Goal: Information Seeking & Learning: Learn about a topic

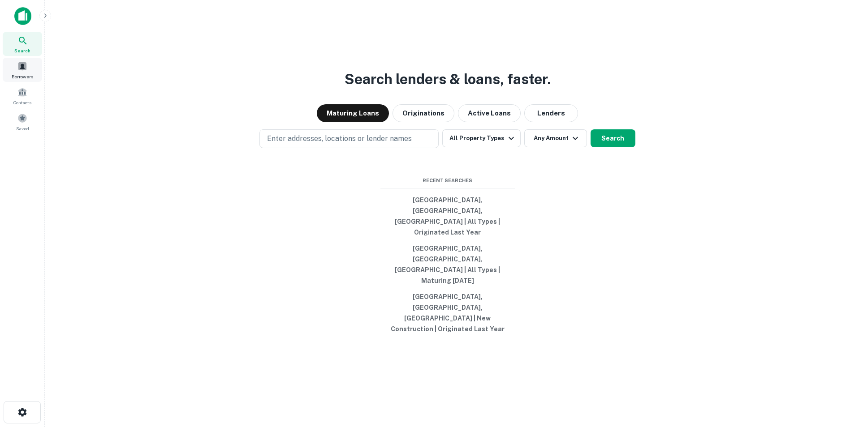
click at [17, 69] on div "Borrowers" at bounding box center [22, 70] width 39 height 24
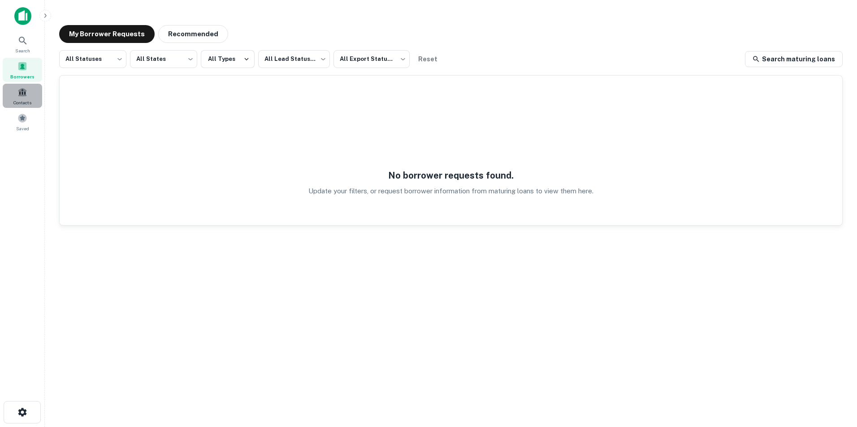
click at [23, 96] on span at bounding box center [22, 92] width 10 height 10
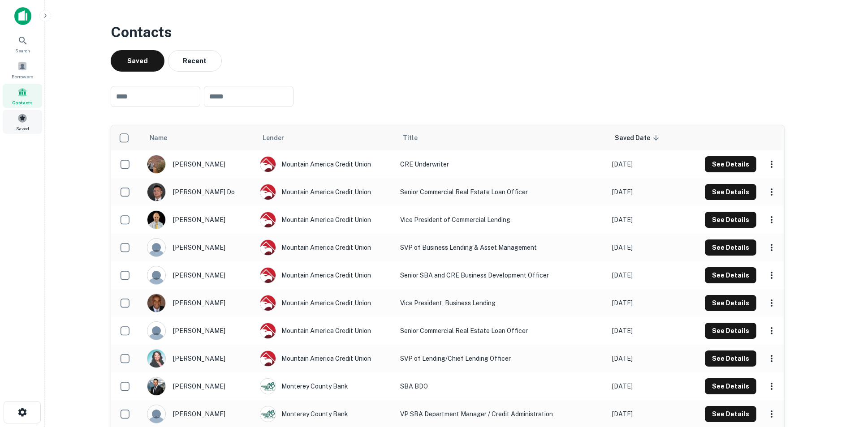
click at [18, 128] on span "Saved" at bounding box center [22, 128] width 13 height 7
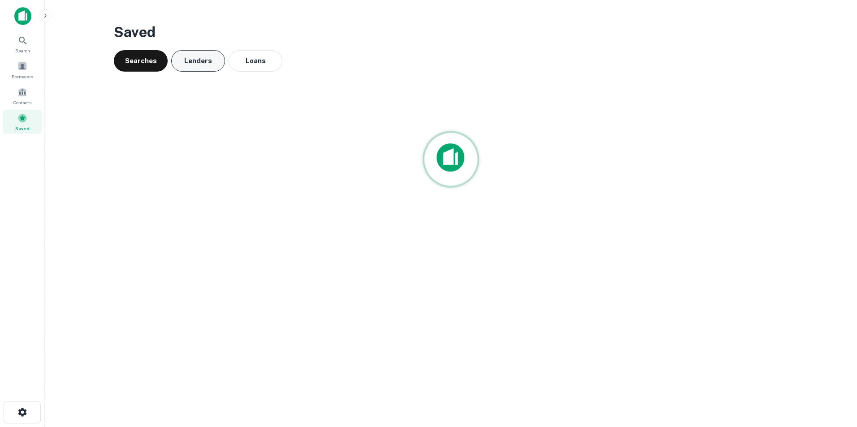
click at [198, 60] on button "Lenders" at bounding box center [198, 61] width 54 height 22
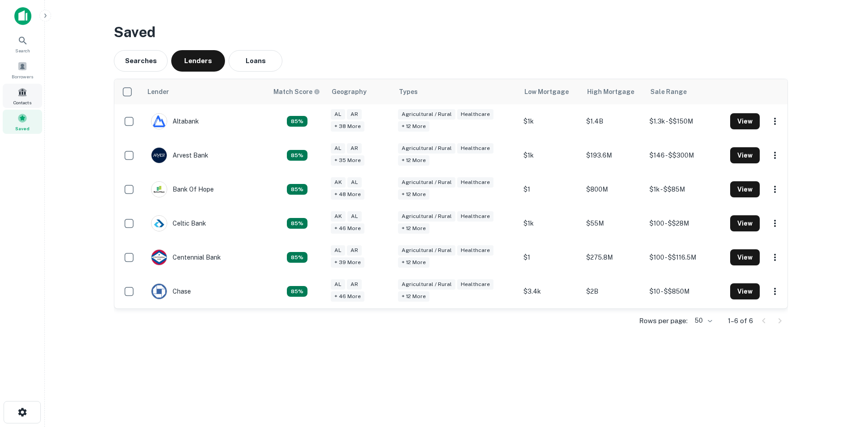
click at [16, 92] on div "Contacts" at bounding box center [22, 96] width 39 height 24
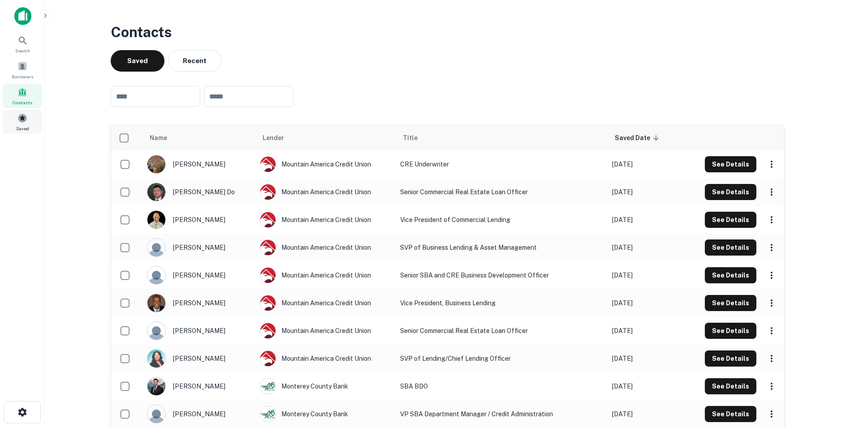
click at [24, 115] on span at bounding box center [22, 118] width 10 height 10
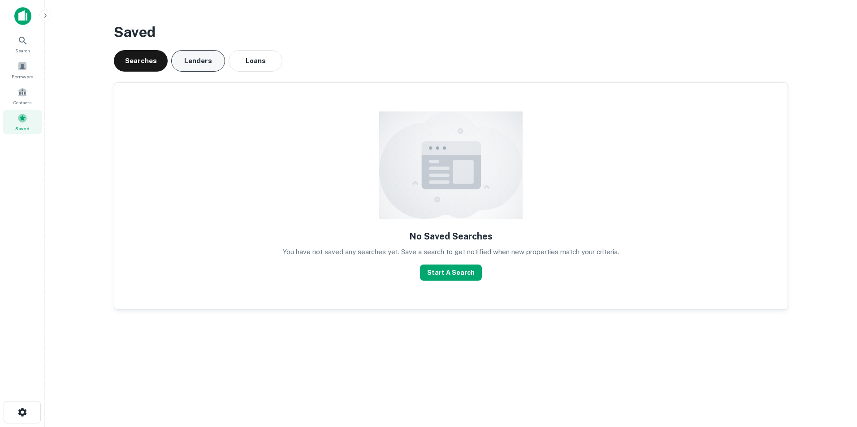
click at [205, 61] on button "Lenders" at bounding box center [198, 61] width 54 height 22
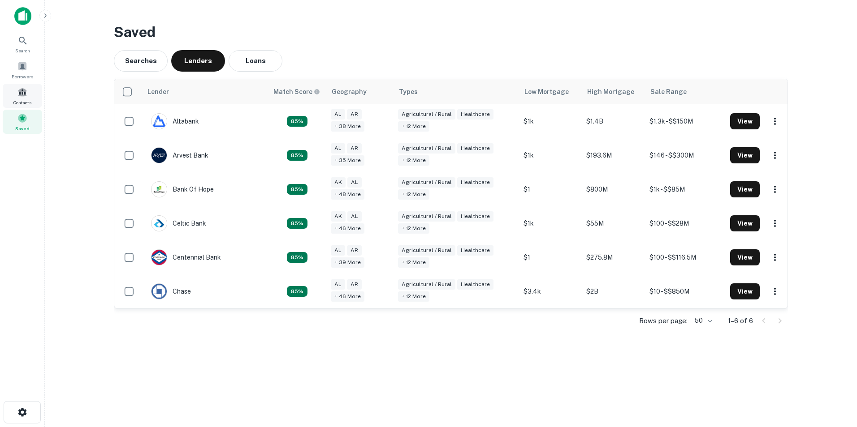
click at [28, 98] on div "Contacts" at bounding box center [22, 96] width 39 height 24
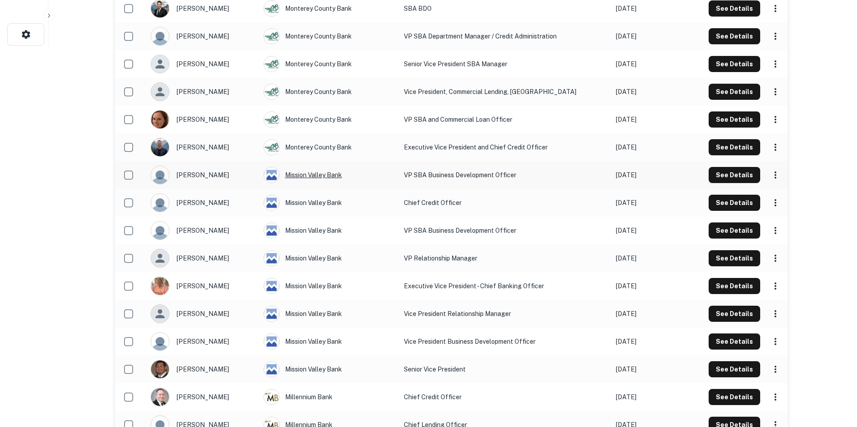
scroll to position [449, 0]
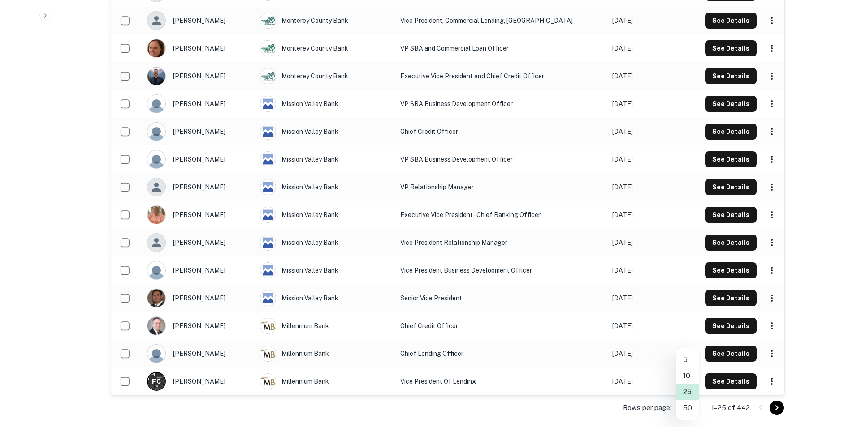
click at [689, 406] on li "50" at bounding box center [687, 409] width 23 height 16
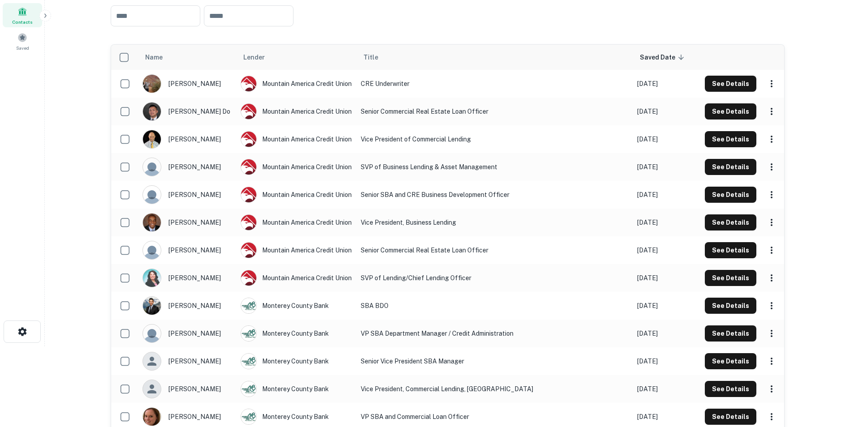
scroll to position [0, 0]
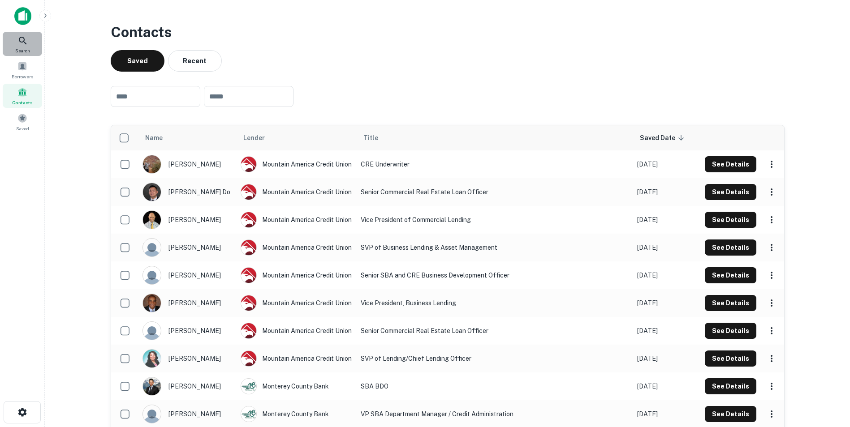
click at [19, 47] on span "Search" at bounding box center [22, 50] width 15 height 7
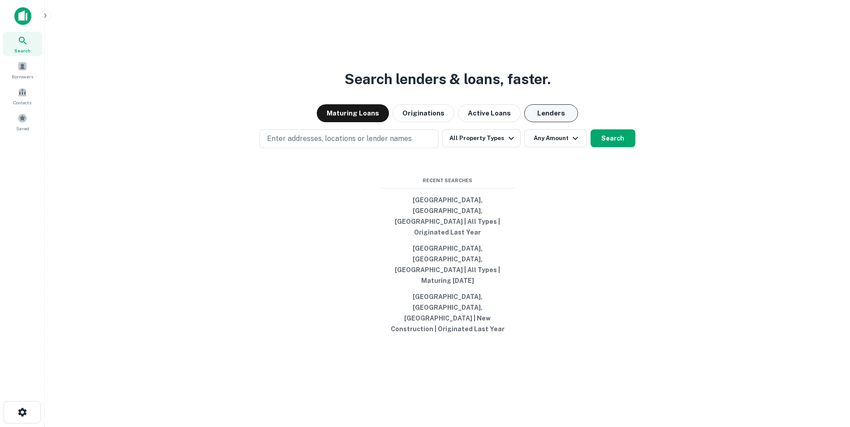
click at [532, 122] on button "Lenders" at bounding box center [551, 113] width 54 height 18
click at [459, 147] on button "All Property Types" at bounding box center [481, 138] width 78 height 18
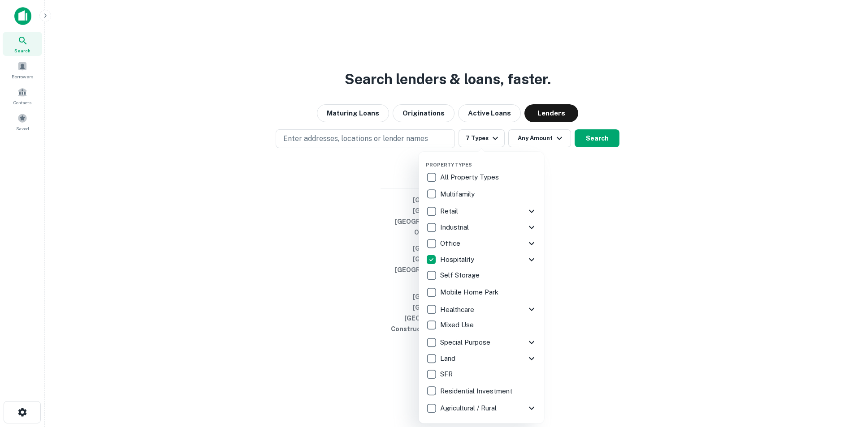
click at [345, 278] on div at bounding box center [428, 213] width 857 height 427
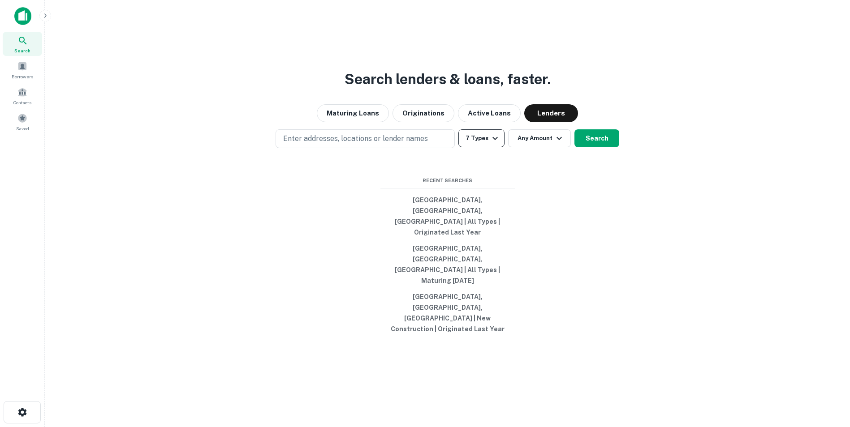
click at [493, 144] on icon "button" at bounding box center [495, 138] width 11 height 11
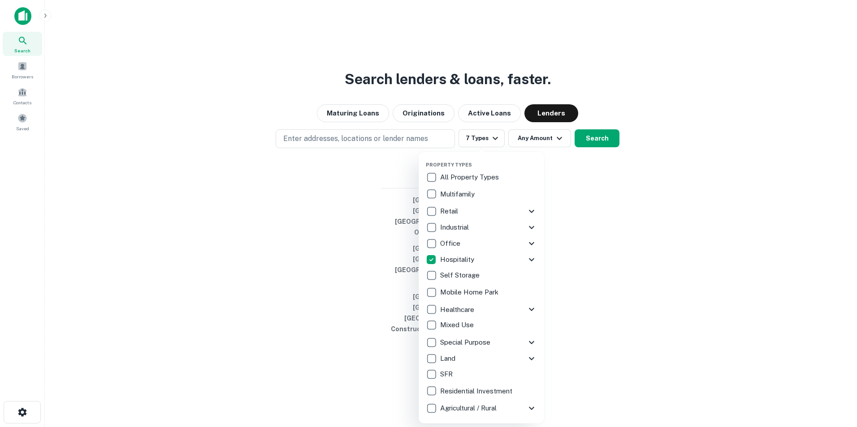
click at [529, 259] on icon at bounding box center [531, 260] width 5 height 3
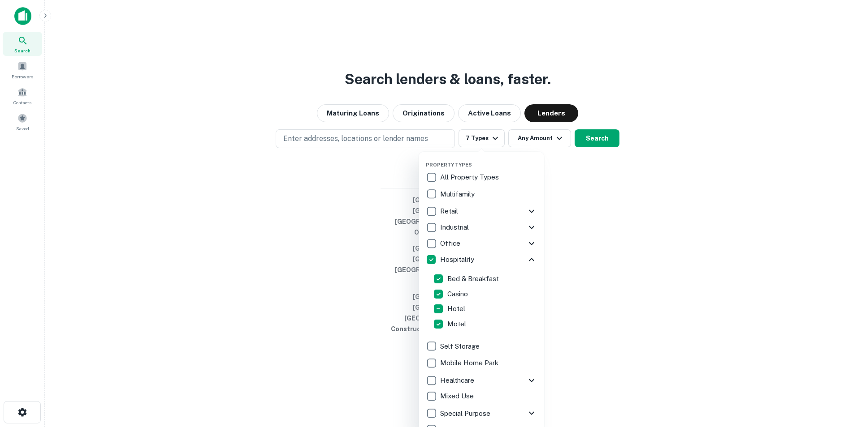
click at [635, 284] on div at bounding box center [428, 213] width 857 height 427
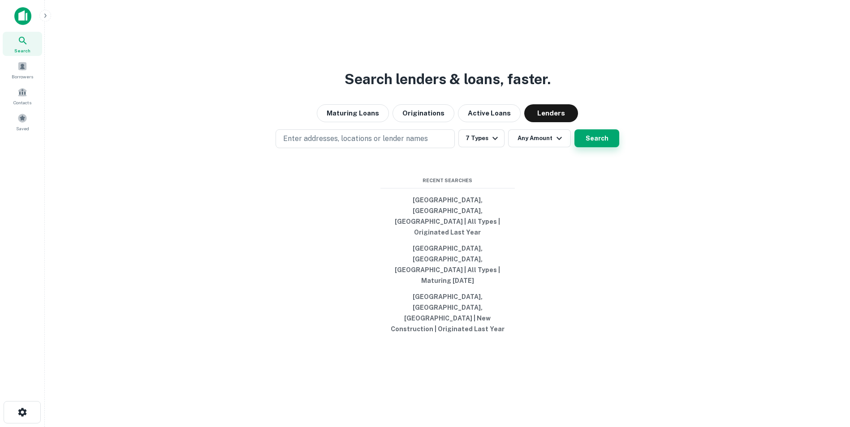
click at [596, 147] on button "Search" at bounding box center [596, 138] width 45 height 18
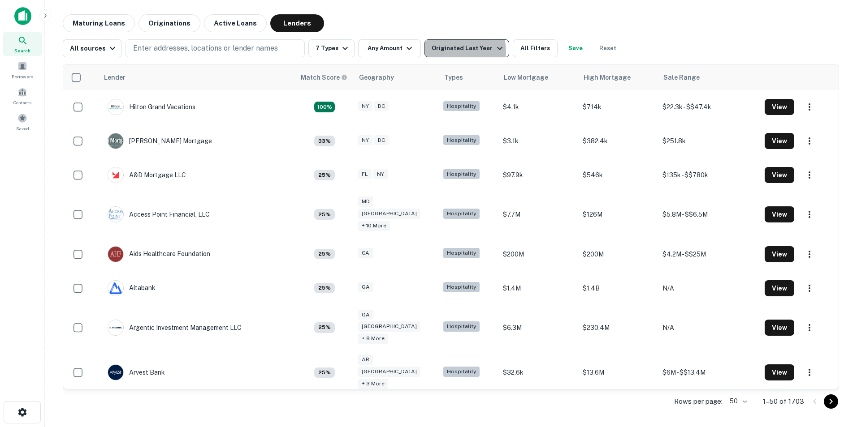
click at [457, 51] on div "Originated Last Year" at bounding box center [467, 48] width 73 height 11
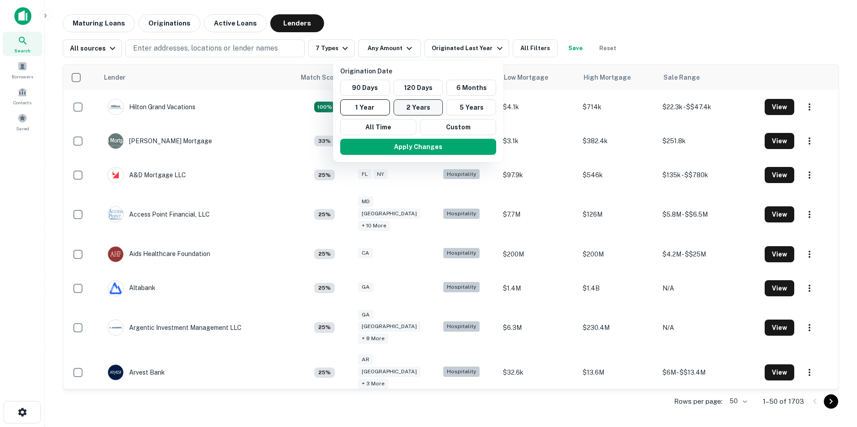
click at [401, 106] on button "2 Years" at bounding box center [418, 107] width 50 height 16
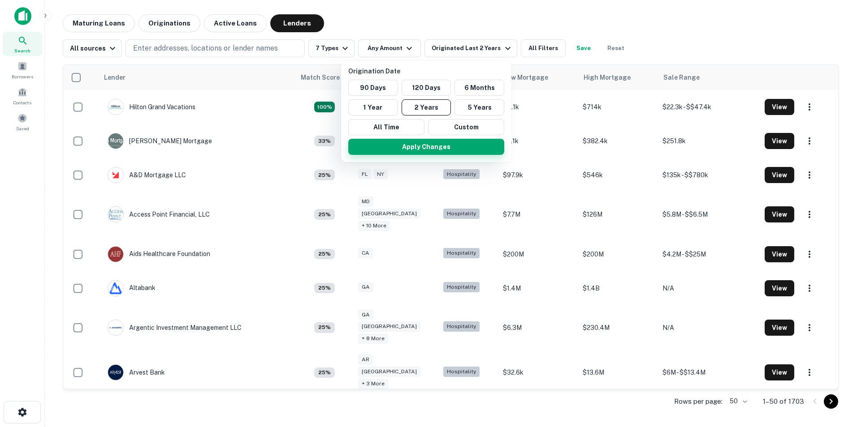
click at [425, 152] on button "Apply Changes" at bounding box center [426, 147] width 156 height 16
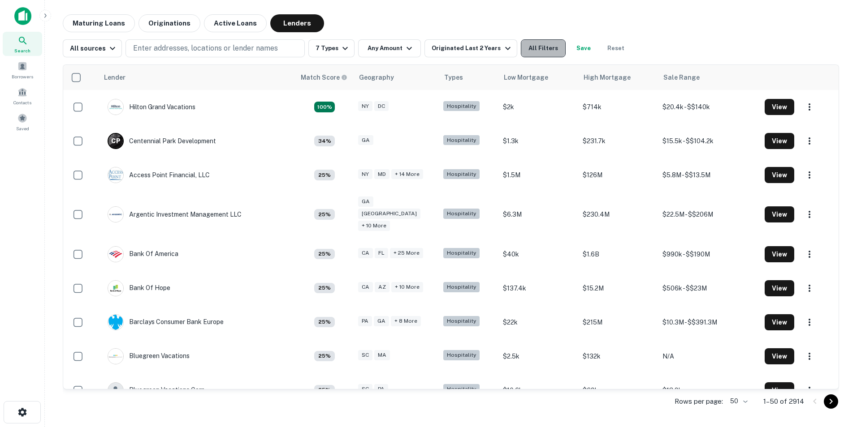
click at [524, 54] on button "All Filters" at bounding box center [543, 48] width 45 height 18
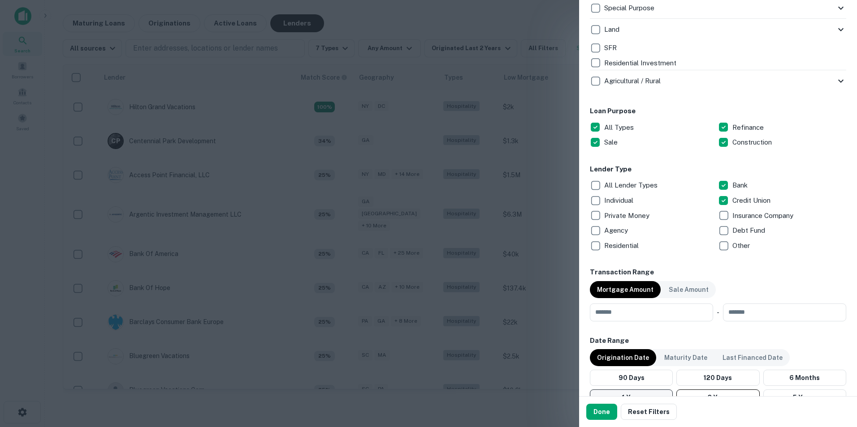
scroll to position [448, 0]
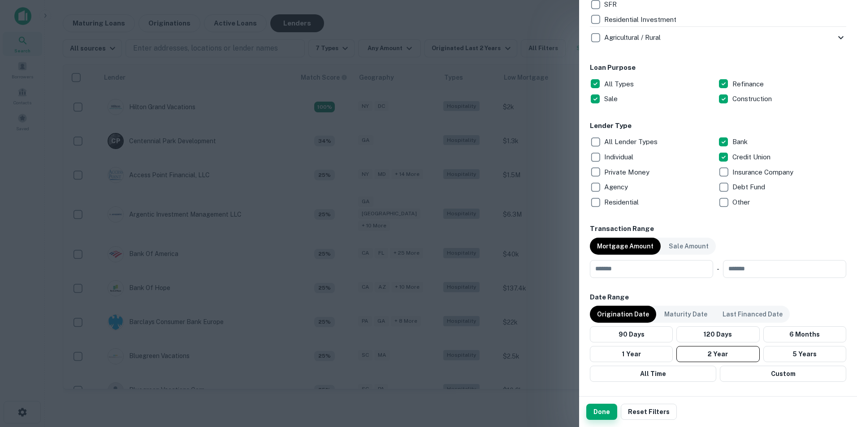
click at [601, 411] on button "Done" at bounding box center [601, 412] width 31 height 16
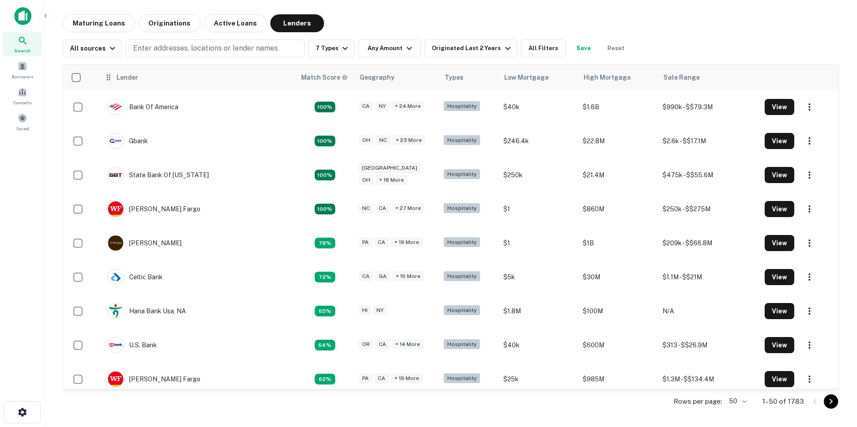
click at [125, 83] on th "Lender" at bounding box center [197, 77] width 197 height 25
click at [25, 223] on div "Search Borrowers Contacts Saved" at bounding box center [22, 200] width 44 height 400
click at [118, 81] on div "Lender" at bounding box center [127, 77] width 22 height 11
click at [126, 81] on div "Lender" at bounding box center [127, 77] width 22 height 11
click at [118, 80] on div "Lender" at bounding box center [127, 77] width 22 height 11
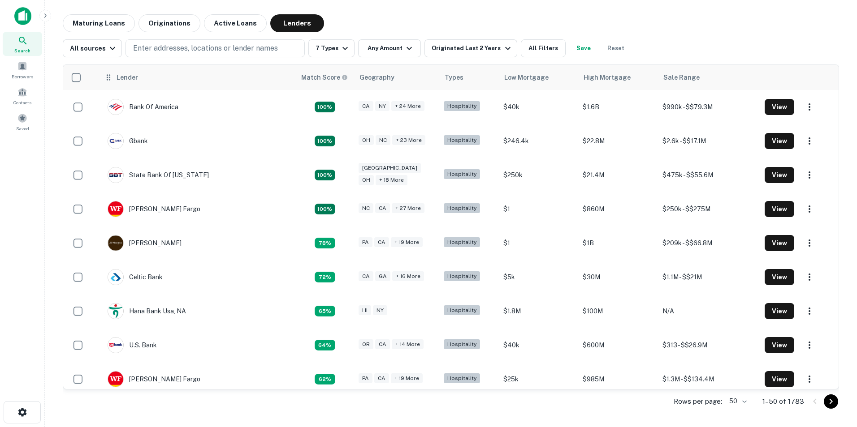
click at [107, 78] on icon at bounding box center [108, 77] width 9 height 11
click at [134, 80] on div "Lender" at bounding box center [127, 77] width 22 height 11
click at [39, 225] on div "Search Borrowers Contacts Saved" at bounding box center [22, 200] width 44 height 400
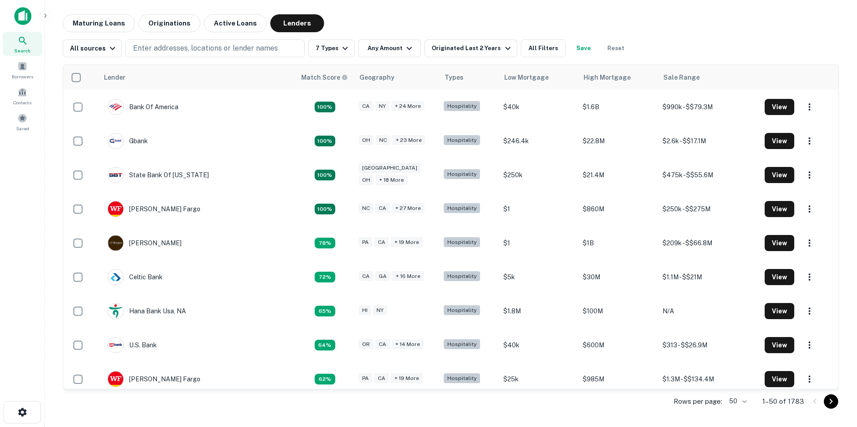
click at [783, 401] on p "1–50 of 1783" at bounding box center [783, 401] width 42 height 11
click at [741, 404] on body "Search Borrowers Contacts Saved Maturing Loans Originations Active Loans Lender…" at bounding box center [428, 213] width 857 height 427
click at [742, 396] on li "200" at bounding box center [739, 392] width 30 height 16
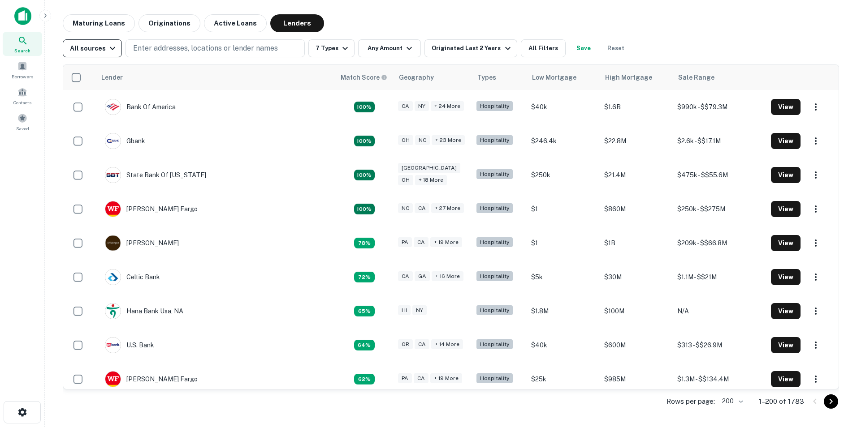
click at [108, 48] on icon "button" at bounding box center [112, 48] width 11 height 11
click at [0, 259] on html "Search Borrowers Contacts Saved Maturing Loans Originations Active Loans Lender…" at bounding box center [428, 213] width 857 height 427
click at [18, 244] on div at bounding box center [428, 213] width 857 height 427
click at [109, 80] on icon at bounding box center [105, 77] width 9 height 11
click at [124, 79] on div "Lender" at bounding box center [125, 77] width 22 height 11
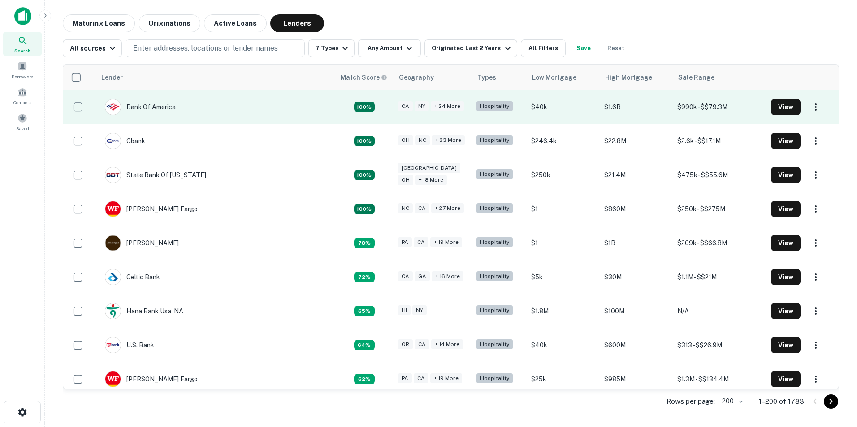
drag, startPoint x: 125, startPoint y: 81, endPoint x: 107, endPoint y: 94, distance: 22.4
click at [107, 94] on td "Bank Of America" at bounding box center [215, 107] width 239 height 34
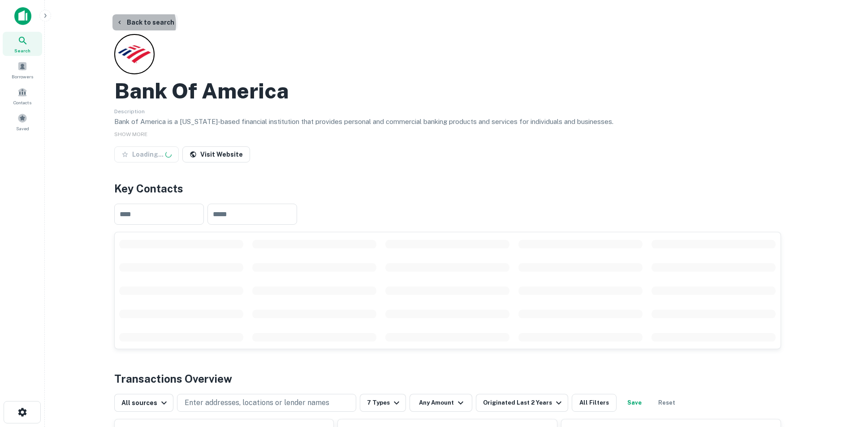
click at [140, 24] on button "Back to search" at bounding box center [144, 22] width 65 height 16
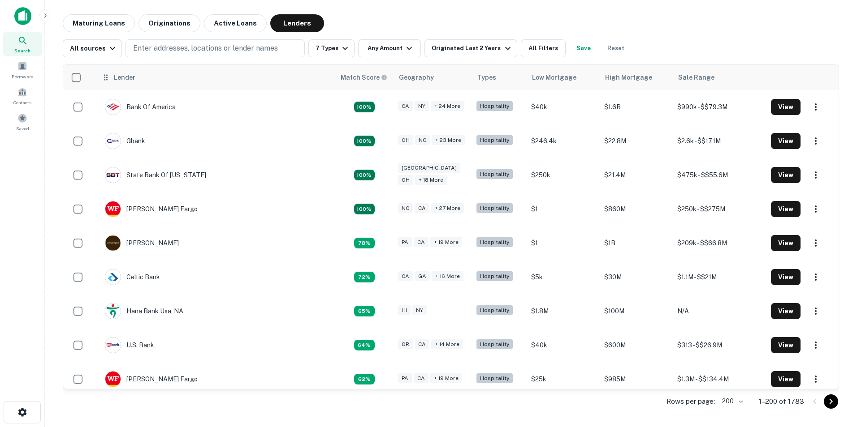
click at [150, 82] on div "Lender" at bounding box center [215, 77] width 228 height 11
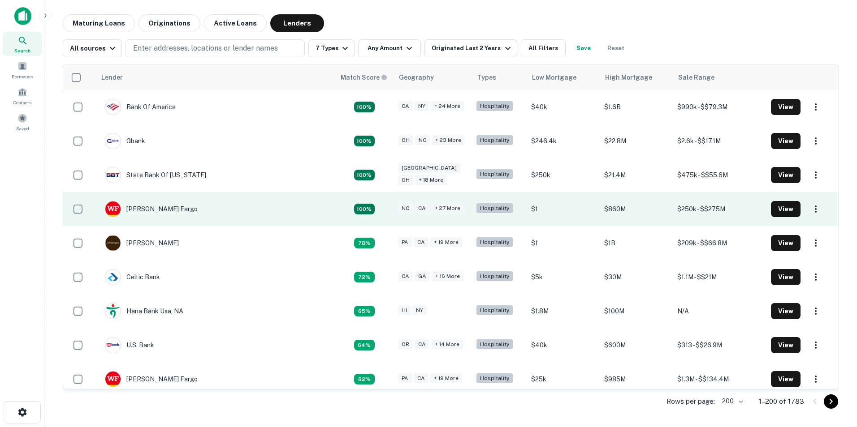
click at [154, 208] on div "[PERSON_NAME] Fargo" at bounding box center [151, 209] width 93 height 16
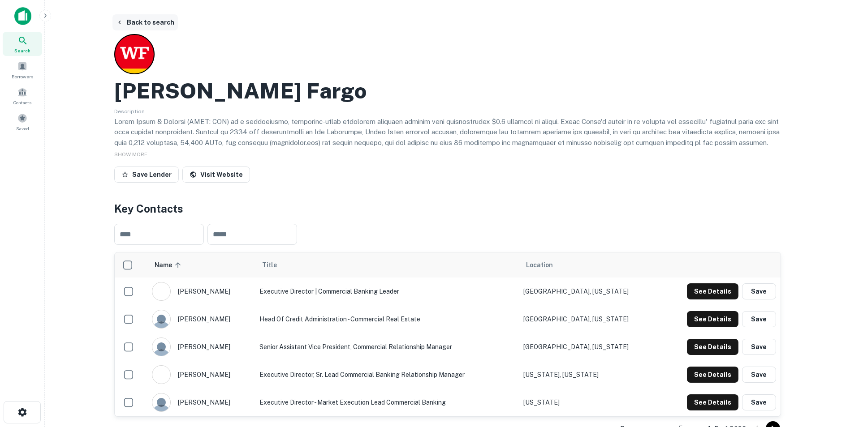
click at [151, 20] on button "Back to search" at bounding box center [144, 22] width 65 height 16
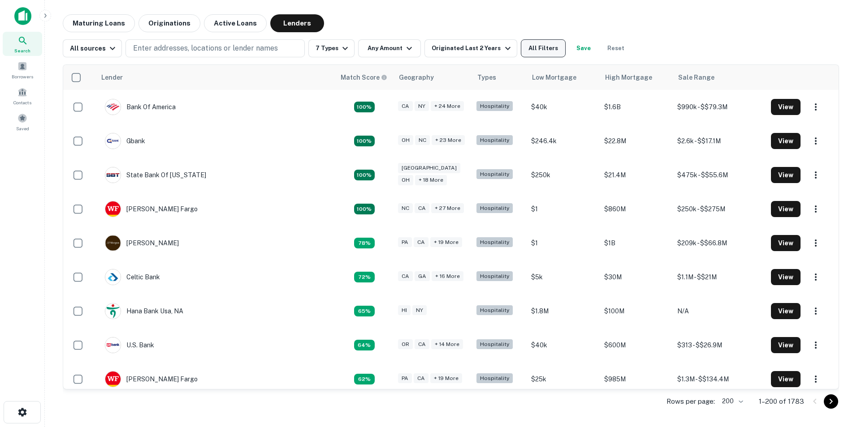
click at [539, 50] on button "All Filters" at bounding box center [543, 48] width 45 height 18
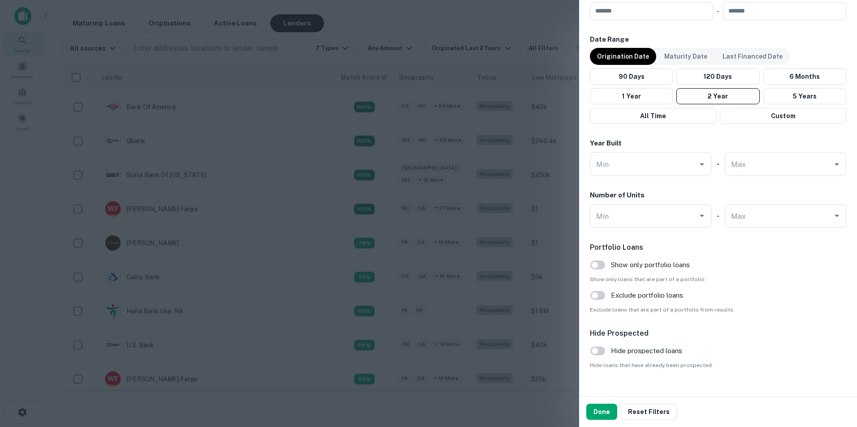
scroll to position [722, 0]
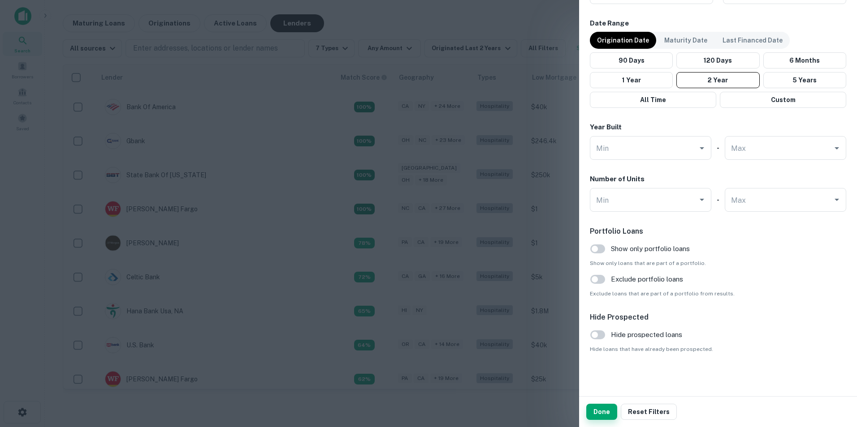
click at [603, 414] on button "Done" at bounding box center [601, 412] width 31 height 16
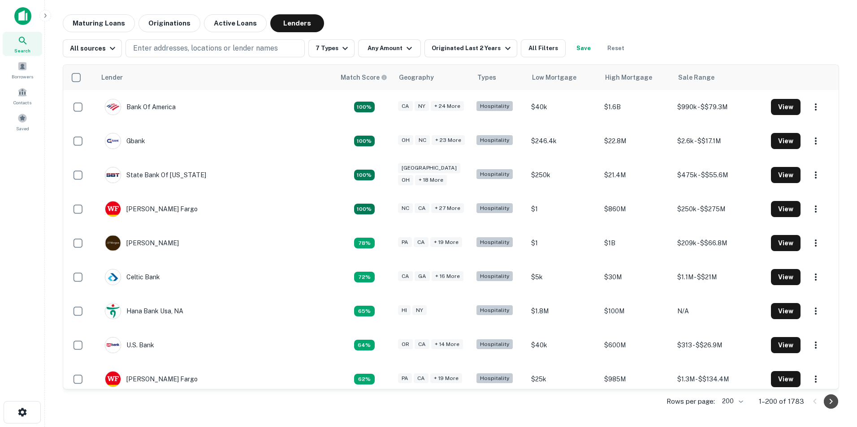
click at [827, 404] on icon "Go to next page" at bounding box center [830, 401] width 11 height 11
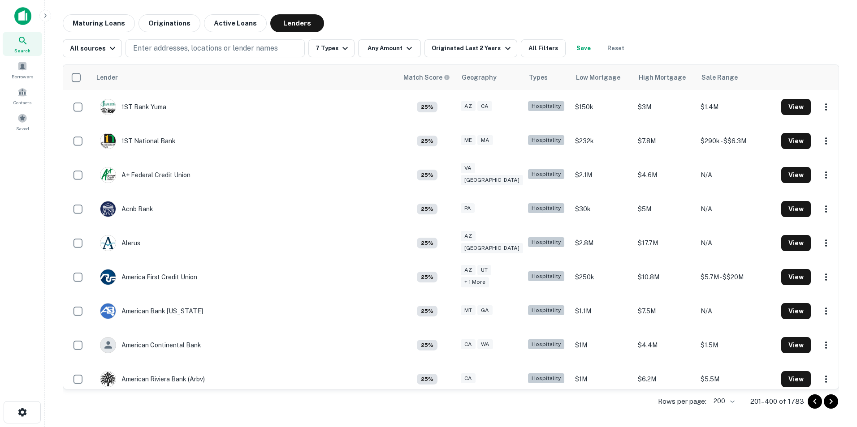
click at [812, 403] on icon "Go to previous page" at bounding box center [814, 401] width 11 height 11
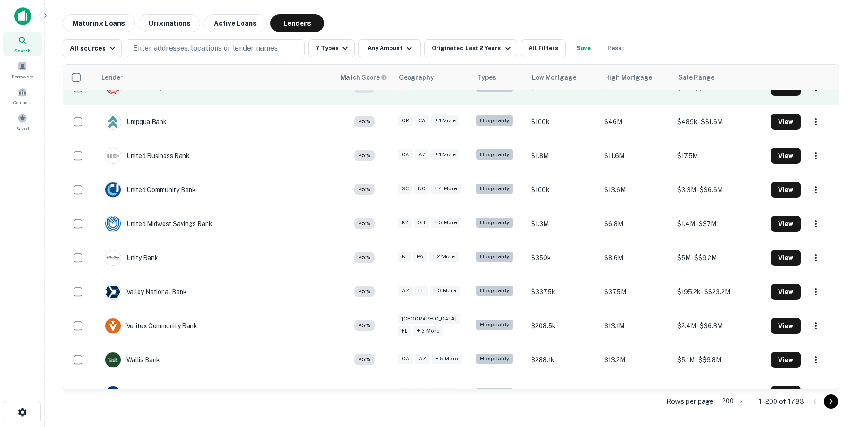
scroll to position [6510, 0]
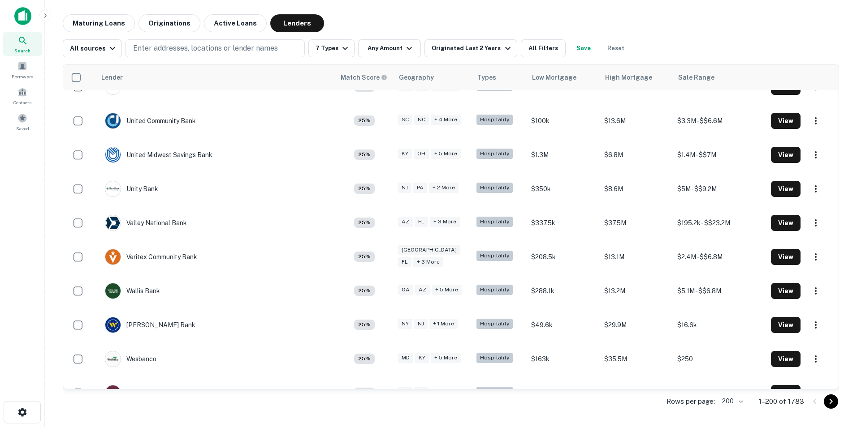
click at [831, 405] on icon "Go to next page" at bounding box center [830, 401] width 11 height 11
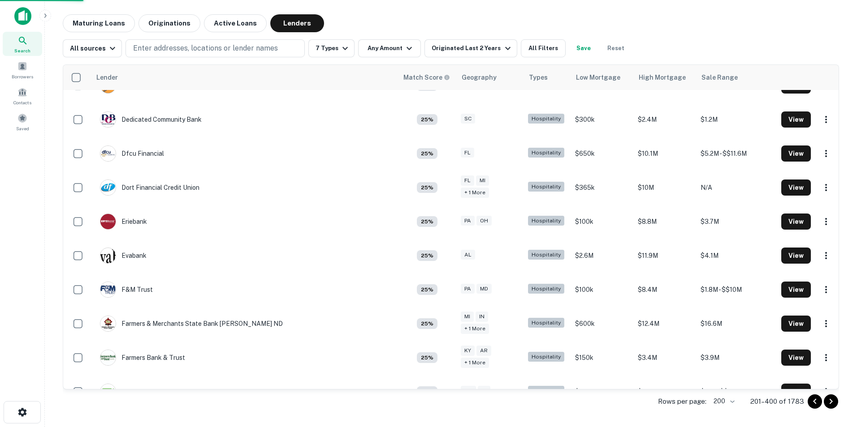
scroll to position [6510, 0]
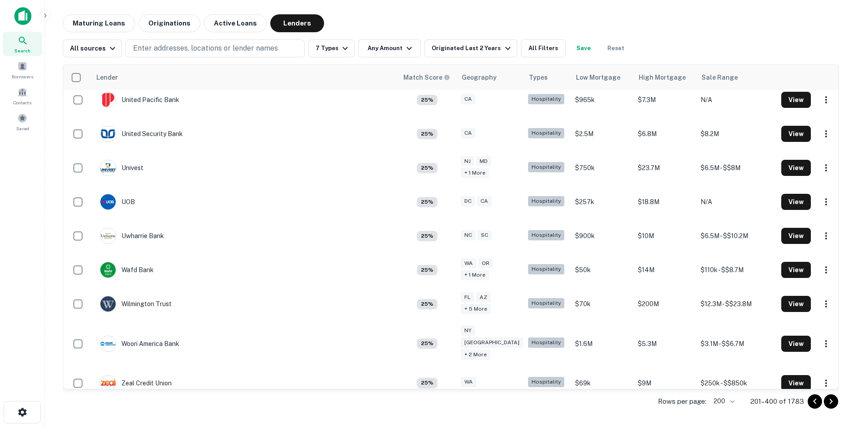
click at [833, 405] on icon "Go to next page" at bounding box center [830, 401] width 11 height 11
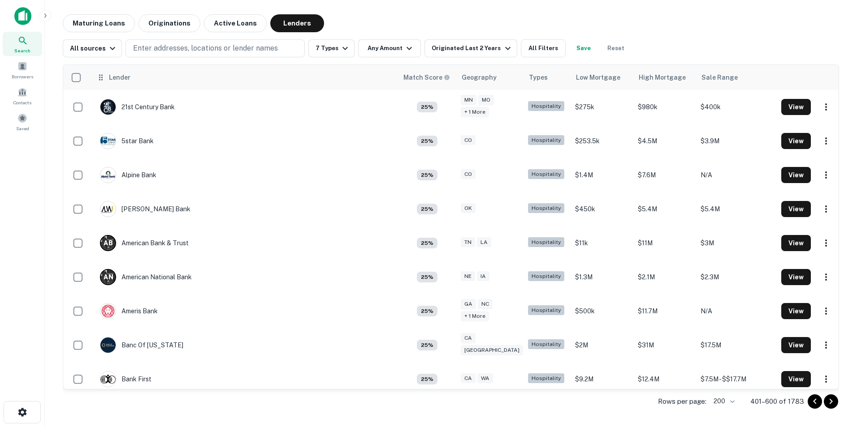
click at [122, 74] on div "Lender" at bounding box center [120, 77] width 22 height 11
click at [105, 79] on icon at bounding box center [100, 77] width 9 height 11
click at [117, 79] on div "Lender" at bounding box center [120, 77] width 22 height 11
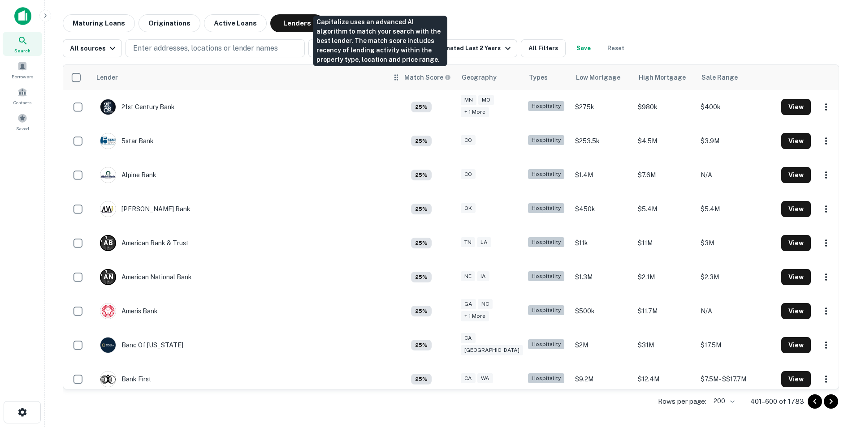
click at [404, 79] on h6 "Match Score" at bounding box center [426, 78] width 45 height 10
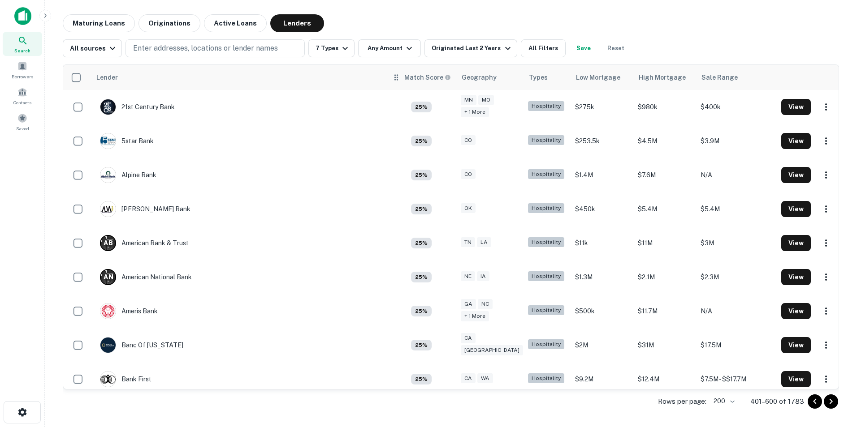
click at [394, 80] on icon at bounding box center [396, 77] width 4 height 6
click at [392, 79] on icon at bounding box center [396, 77] width 9 height 11
click at [221, 78] on div "Lender" at bounding box center [244, 77] width 296 height 11
drag, startPoint x: 215, startPoint y: 78, endPoint x: 126, endPoint y: 79, distance: 88.3
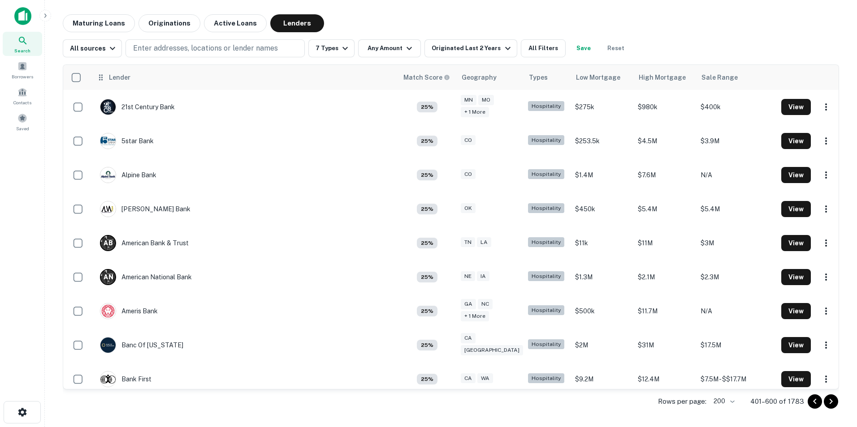
click at [214, 78] on div "Lender" at bounding box center [244, 77] width 296 height 11
click at [106, 82] on tr "Lender Match Score Geography Types Low Mortgage High Mortgage Sale Range" at bounding box center [450, 77] width 775 height 25
click at [121, 80] on div "Lender" at bounding box center [120, 77] width 22 height 11
click at [121, 76] on div "Lender" at bounding box center [120, 77] width 22 height 11
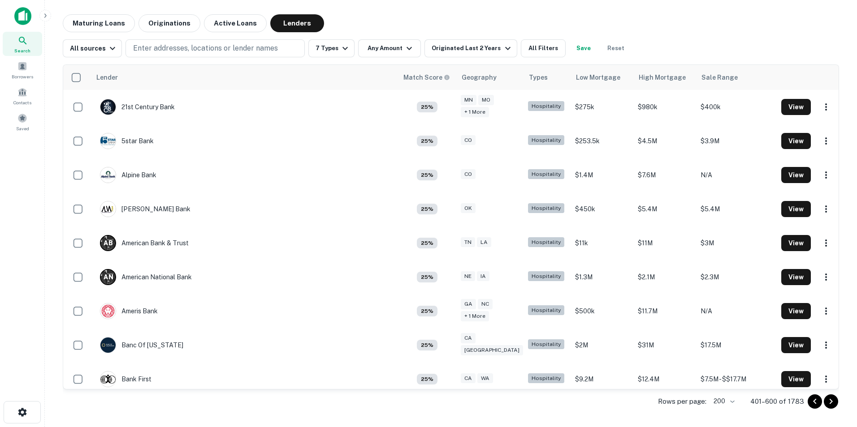
drag, startPoint x: 125, startPoint y: 84, endPoint x: 37, endPoint y: 172, distance: 125.1
click at [37, 172] on div "Search Borrowers Contacts Saved" at bounding box center [22, 200] width 44 height 400
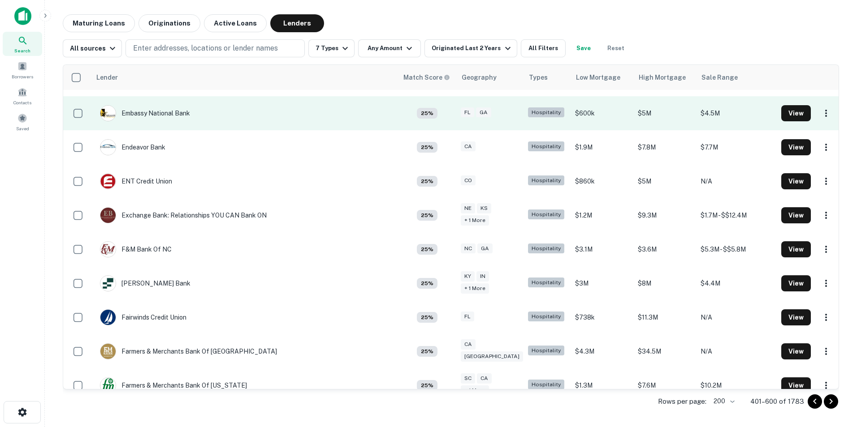
scroll to position [1702, 0]
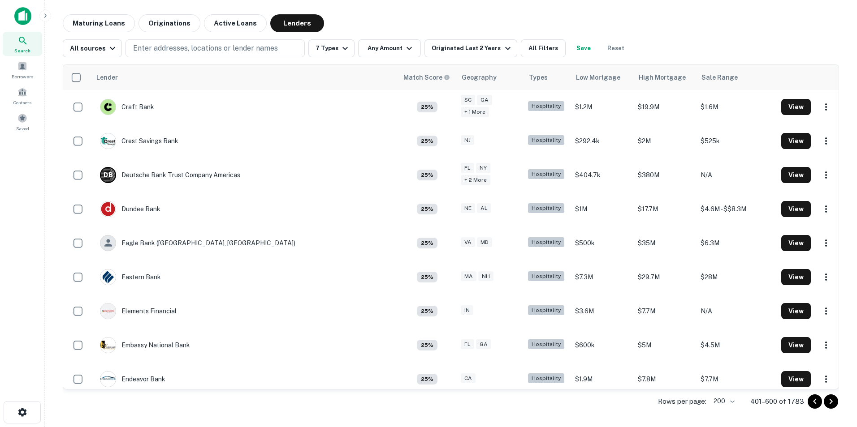
click at [815, 403] on icon "Go to previous page" at bounding box center [814, 401] width 3 height 5
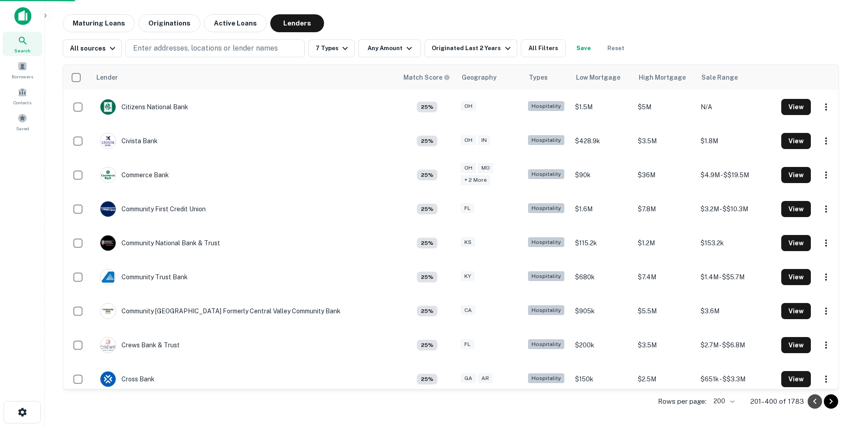
click at [814, 401] on icon "Go to previous page" at bounding box center [814, 401] width 3 height 5
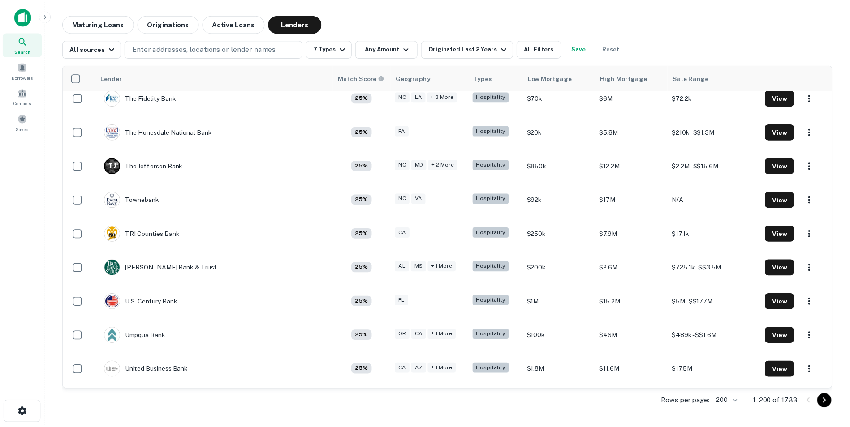
scroll to position [6510, 0]
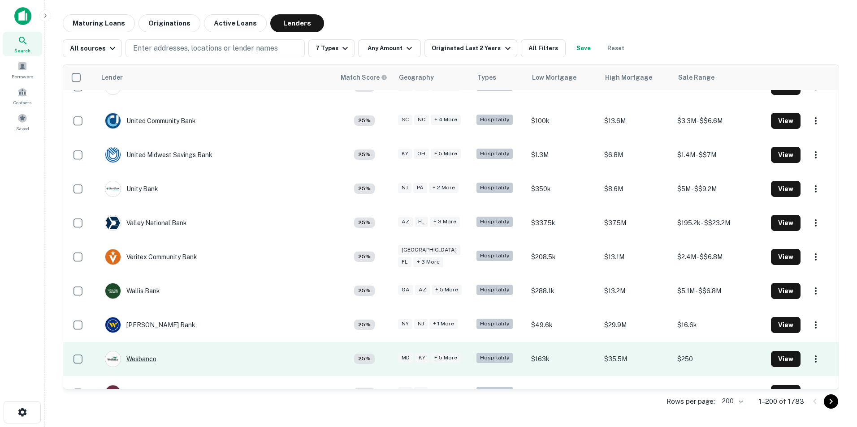
click at [144, 351] on div "Wesbanco" at bounding box center [131, 359] width 52 height 16
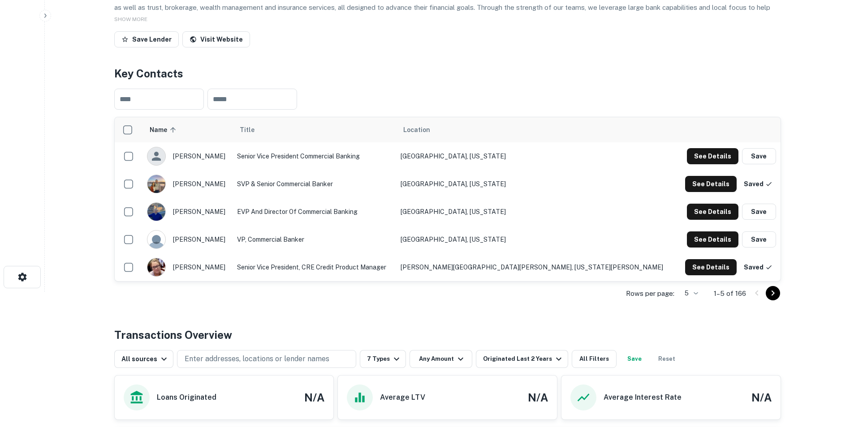
scroll to position [134, 0]
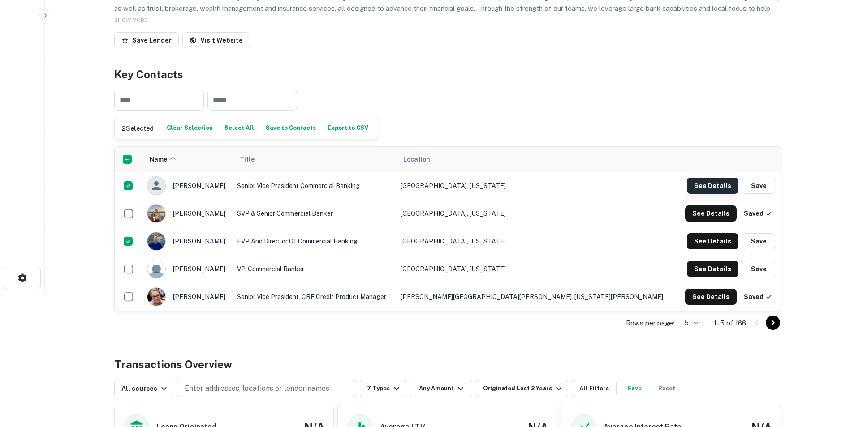
click at [710, 185] on button "See Details" at bounding box center [713, 186] width 52 height 16
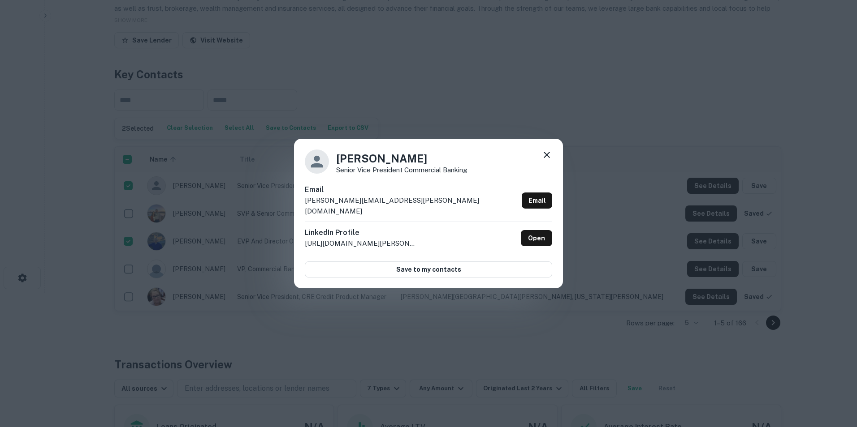
click at [549, 158] on icon at bounding box center [546, 155] width 6 height 6
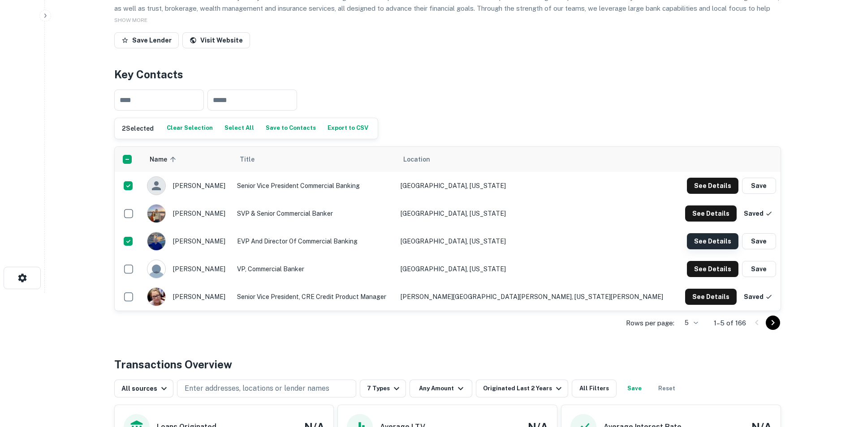
click at [711, 242] on button "See Details" at bounding box center [713, 241] width 52 height 16
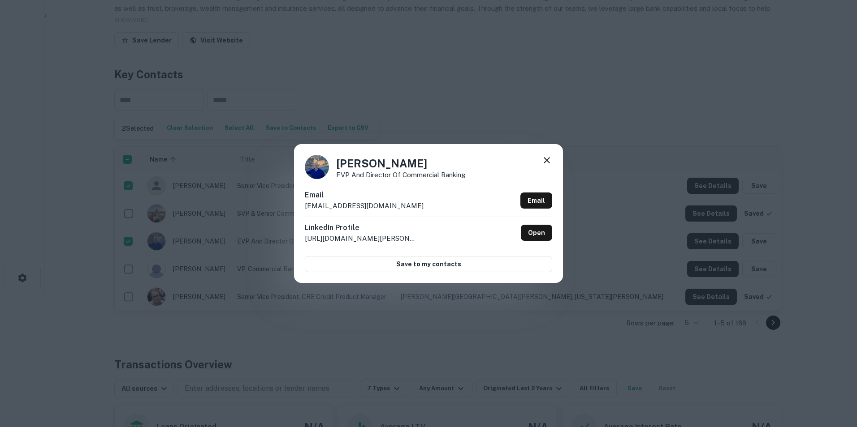
click at [546, 160] on icon at bounding box center [546, 160] width 6 height 6
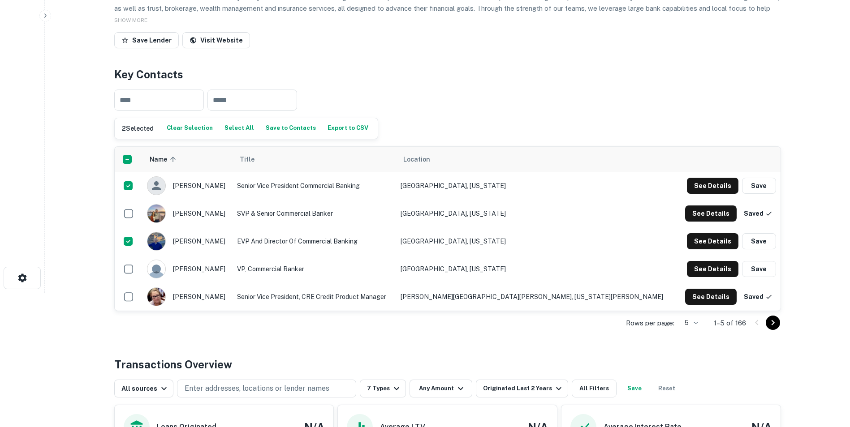
click at [778, 324] on button "Go to next page" at bounding box center [773, 323] width 14 height 14
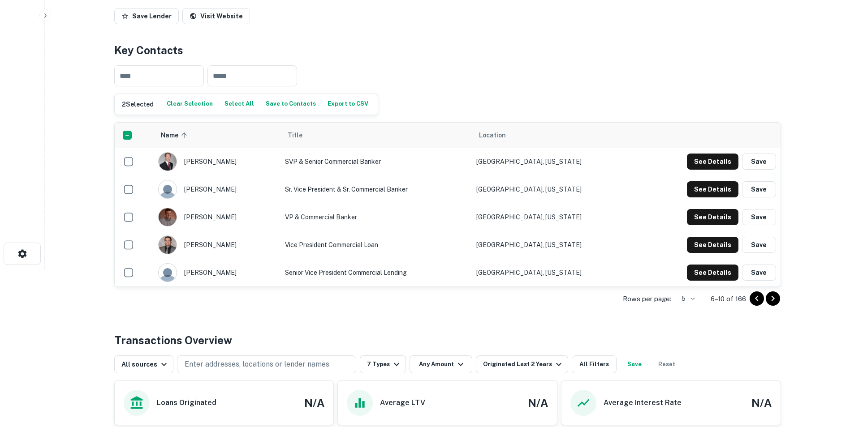
scroll to position [179, 0]
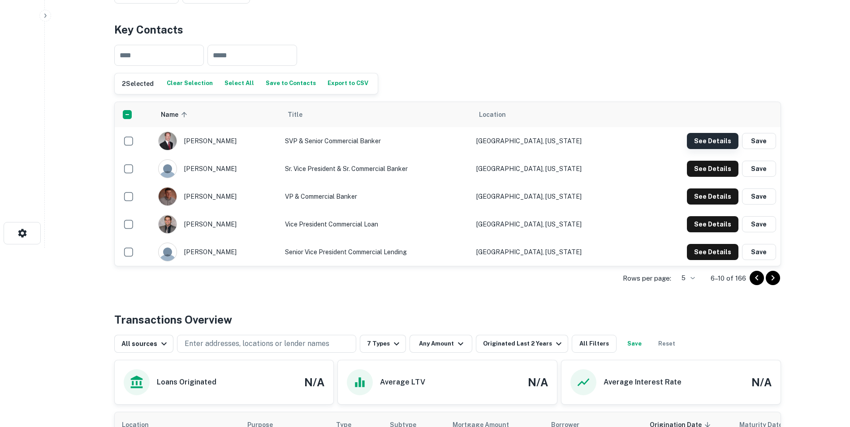
click at [693, 139] on button "See Details" at bounding box center [713, 141] width 52 height 16
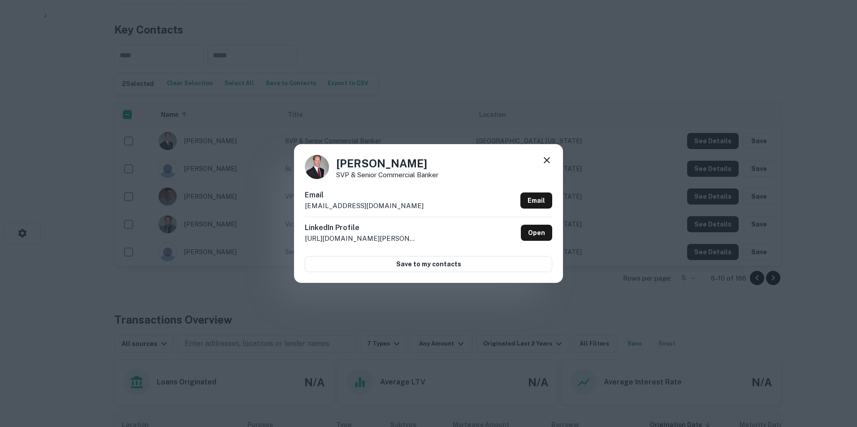
click at [548, 158] on icon at bounding box center [546, 160] width 11 height 11
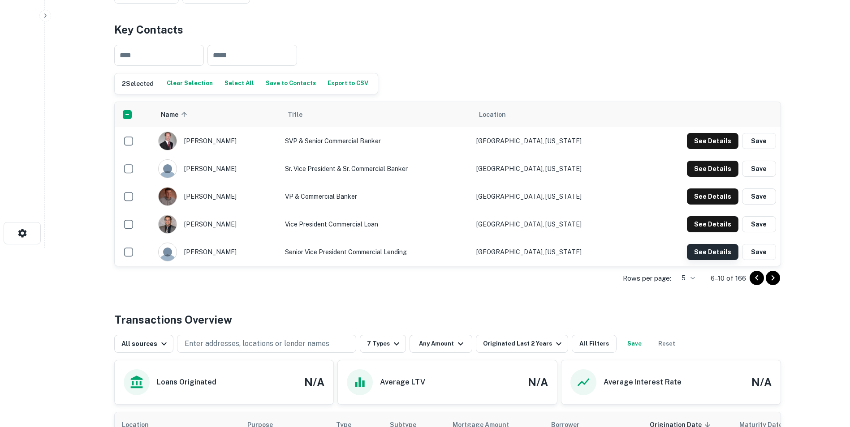
click at [713, 251] on button "See Details" at bounding box center [713, 252] width 52 height 16
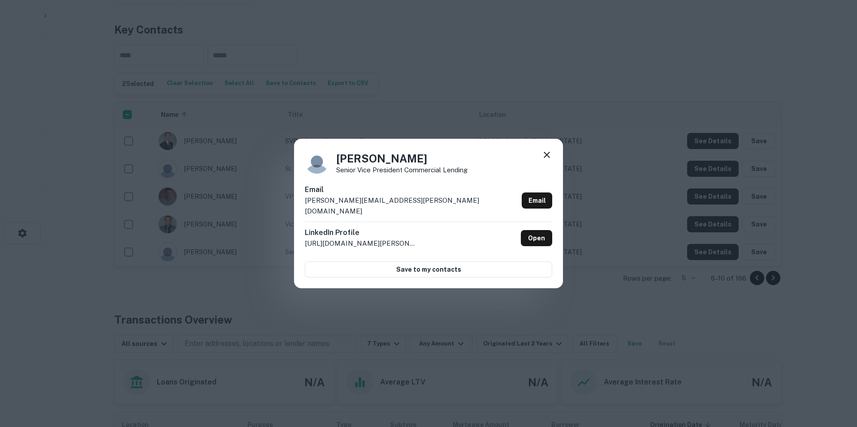
click at [545, 160] on icon at bounding box center [546, 155] width 11 height 11
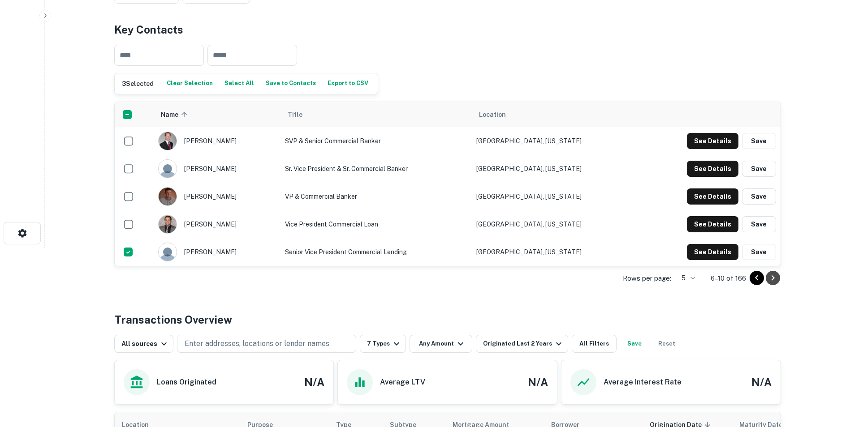
click at [774, 281] on icon "Go to next page" at bounding box center [772, 278] width 11 height 11
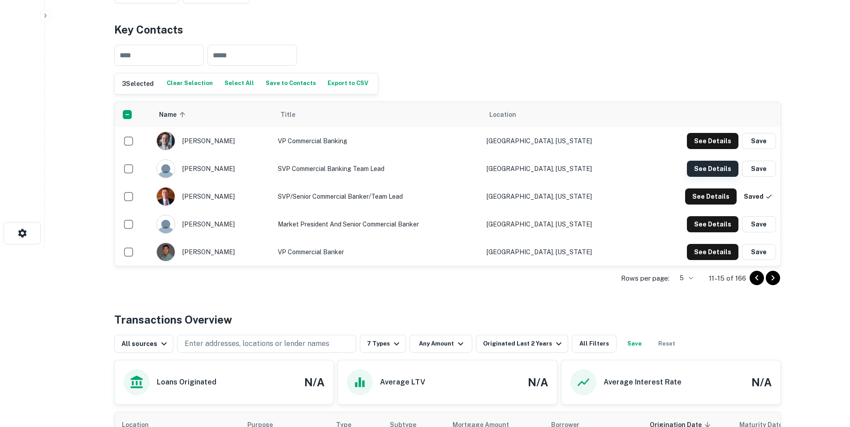
click at [725, 171] on button "See Details" at bounding box center [713, 169] width 52 height 16
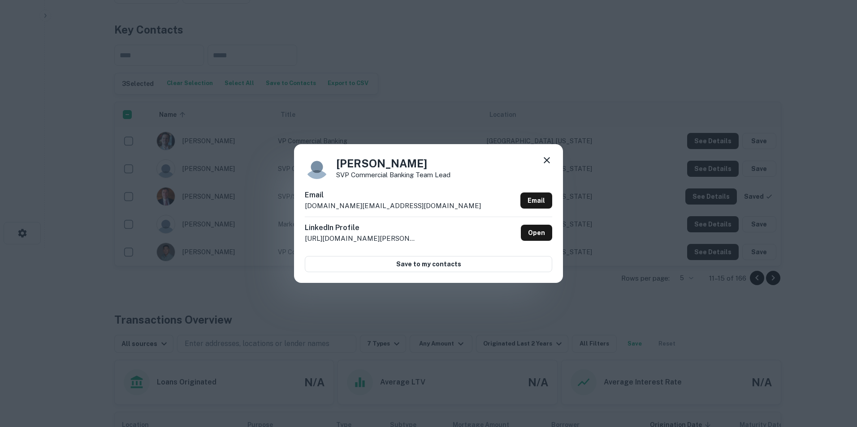
click at [550, 161] on icon at bounding box center [546, 160] width 11 height 11
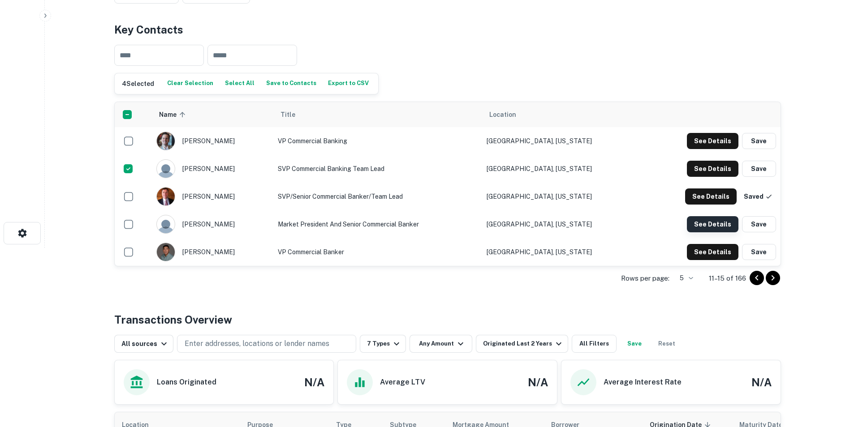
click at [717, 228] on button "See Details" at bounding box center [713, 224] width 52 height 16
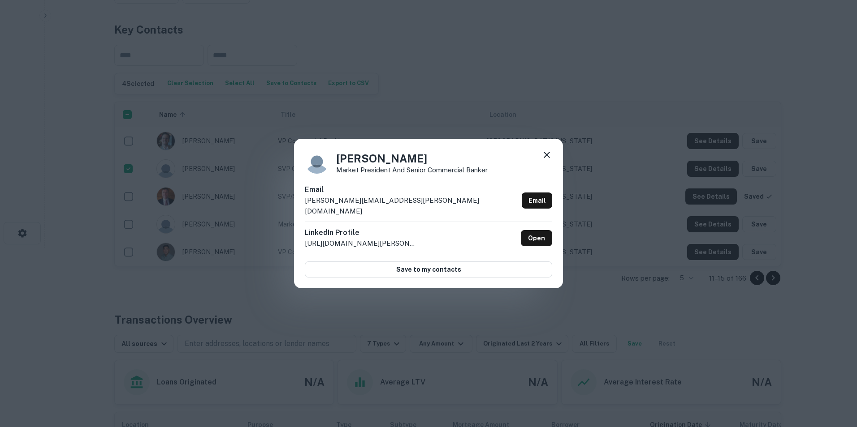
click at [549, 159] on icon at bounding box center [546, 155] width 11 height 11
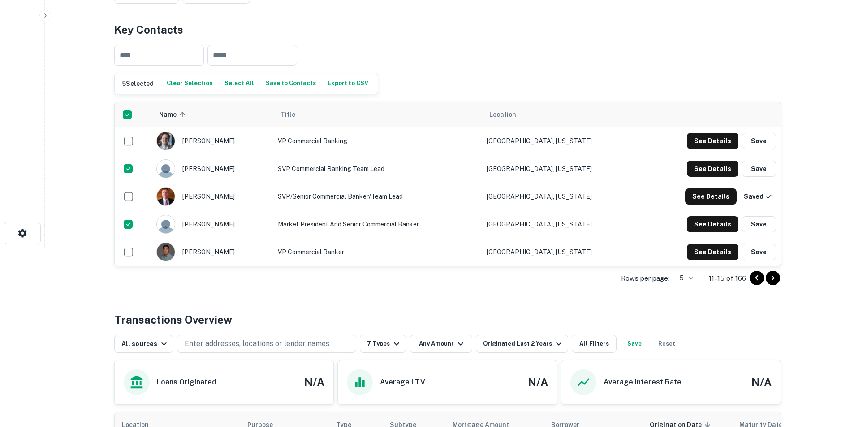
click at [293, 85] on button "Save to Contacts" at bounding box center [290, 83] width 55 height 13
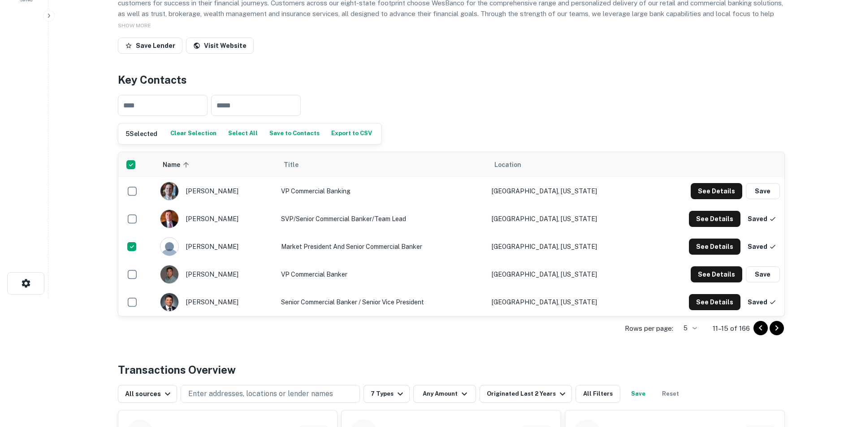
scroll to position [0, 0]
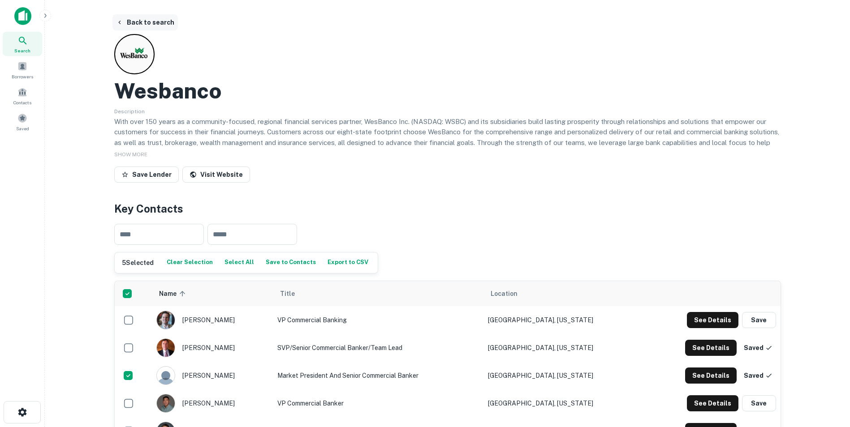
click at [129, 26] on button "Back to search" at bounding box center [144, 22] width 65 height 16
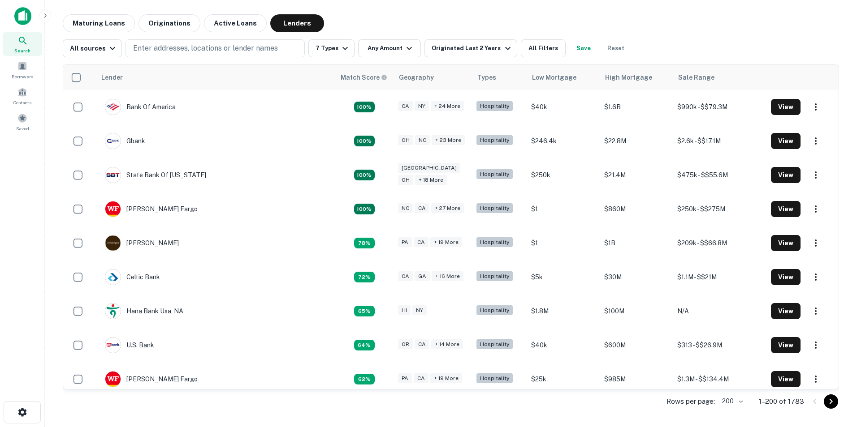
scroll to position [6510, 0]
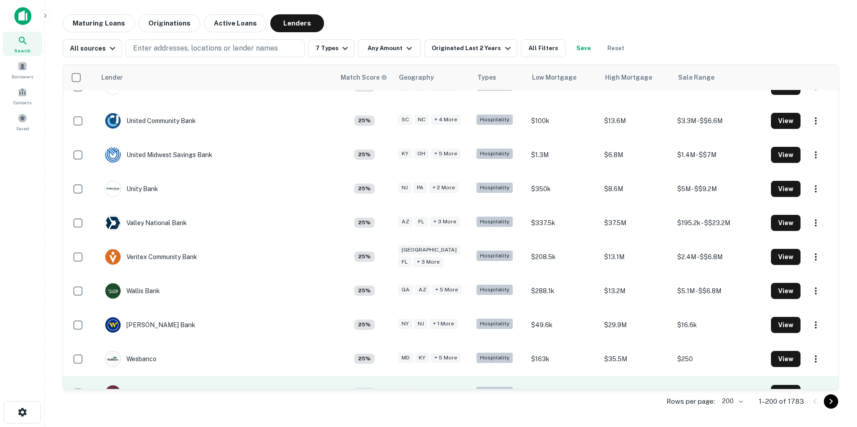
click at [143, 385] on div "[PERSON_NAME] Bank & Trsut" at bounding box center [162, 393] width 114 height 16
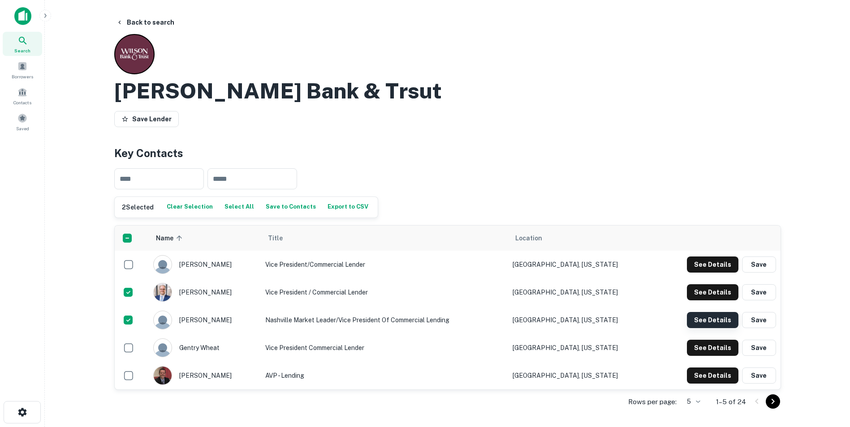
click at [715, 321] on button "See Details" at bounding box center [713, 320] width 52 height 16
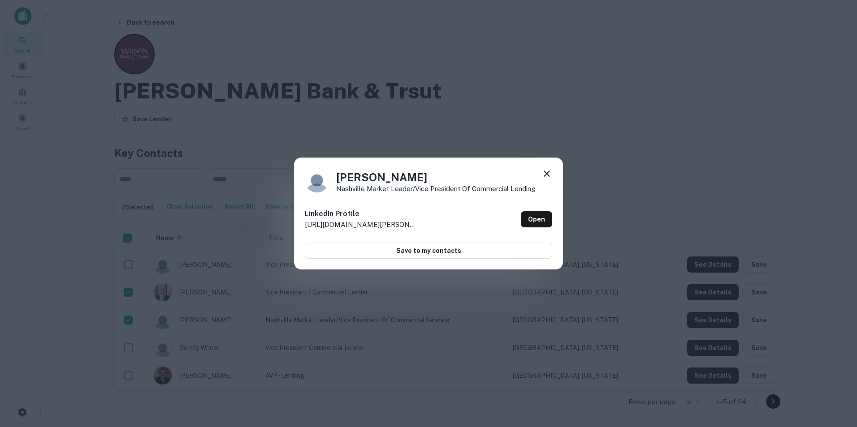
click at [559, 177] on div "[PERSON_NAME] Nashville Market Leader/Vice President of Commercial Lending Link…" at bounding box center [428, 214] width 269 height 112
click at [547, 172] on icon at bounding box center [546, 173] width 11 height 11
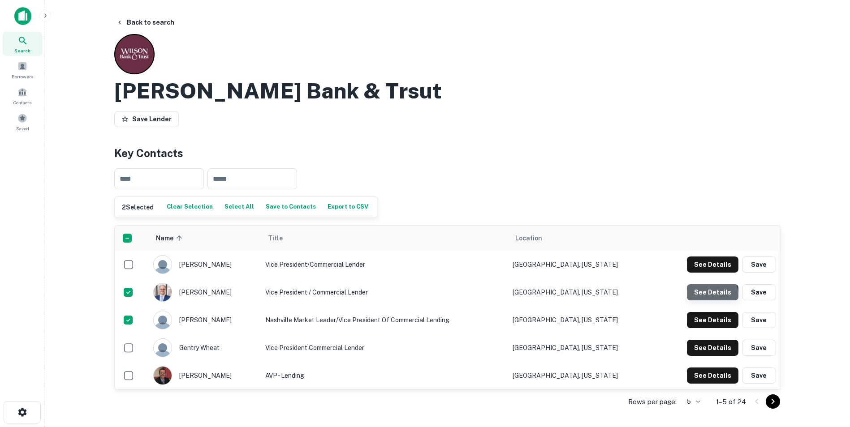
click at [702, 296] on button "See Details" at bounding box center [713, 292] width 52 height 16
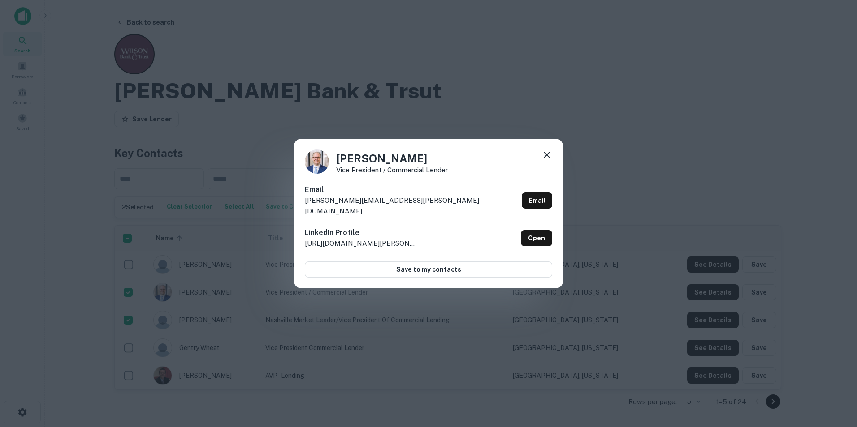
click at [544, 158] on icon at bounding box center [546, 155] width 6 height 6
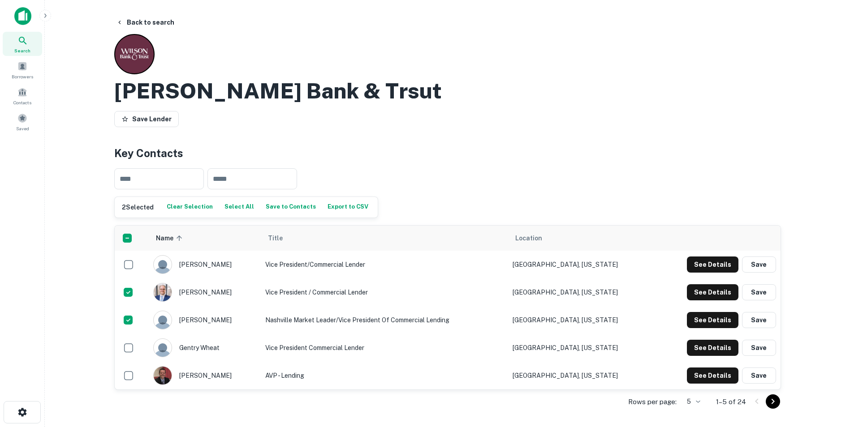
click at [265, 207] on button "Save to Contacts" at bounding box center [290, 207] width 55 height 13
click at [157, 22] on button "Back to search" at bounding box center [144, 22] width 65 height 16
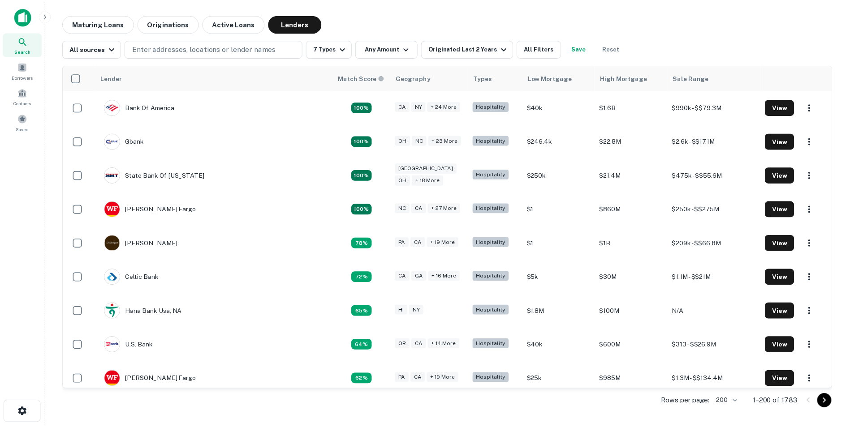
scroll to position [6510, 0]
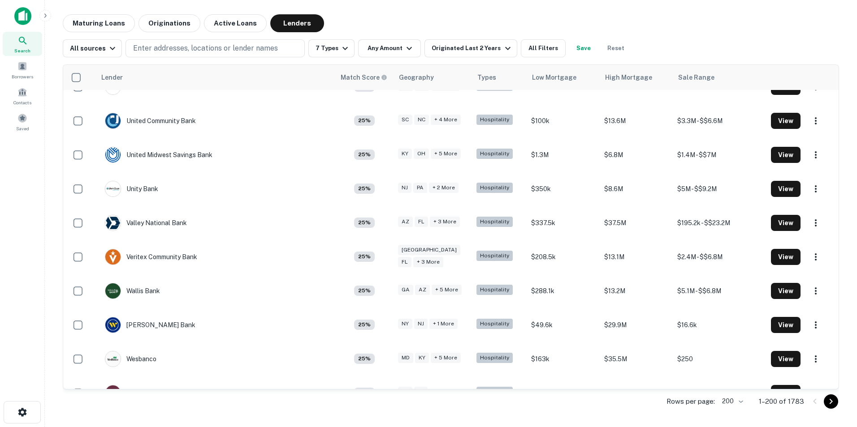
click at [131, 419] on div "Wsecu" at bounding box center [125, 427] width 41 height 16
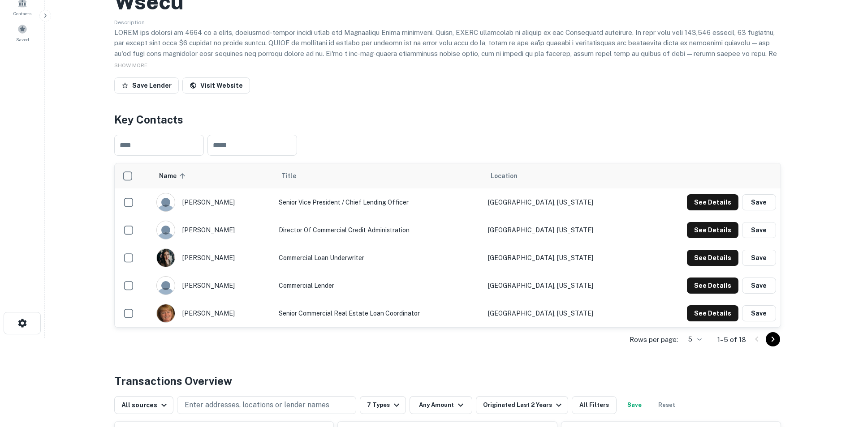
scroll to position [90, 0]
click at [704, 204] on button "See Details" at bounding box center [713, 202] width 52 height 16
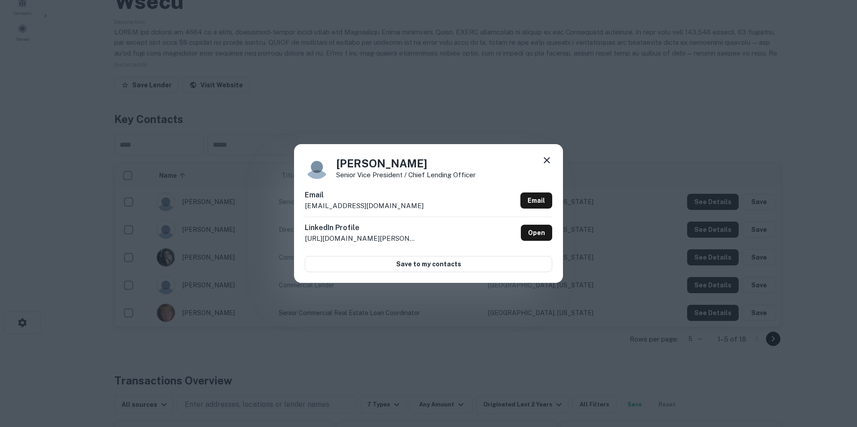
click at [550, 160] on icon at bounding box center [546, 160] width 11 height 11
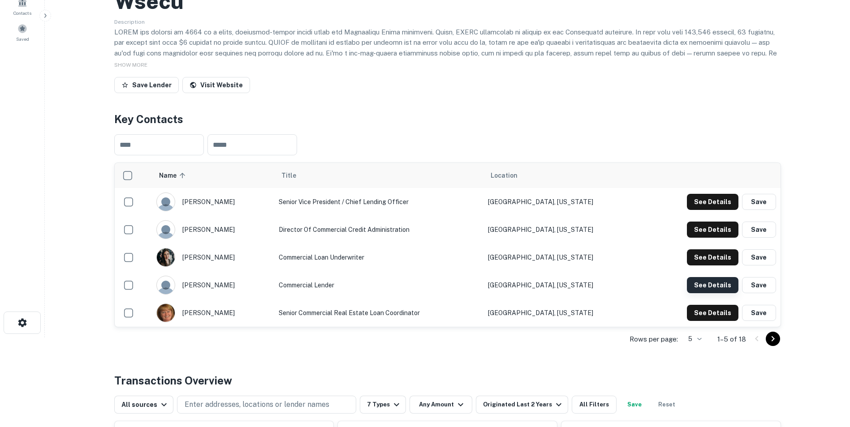
click at [707, 289] on button "See Details" at bounding box center [713, 285] width 52 height 16
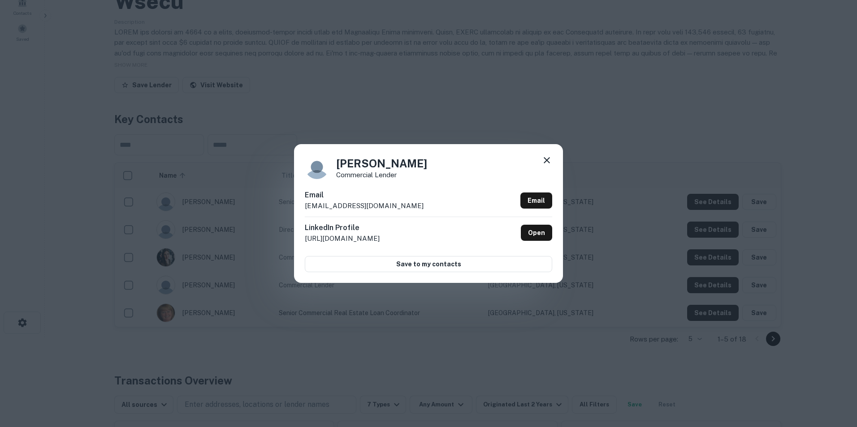
click at [543, 160] on icon at bounding box center [546, 160] width 11 height 11
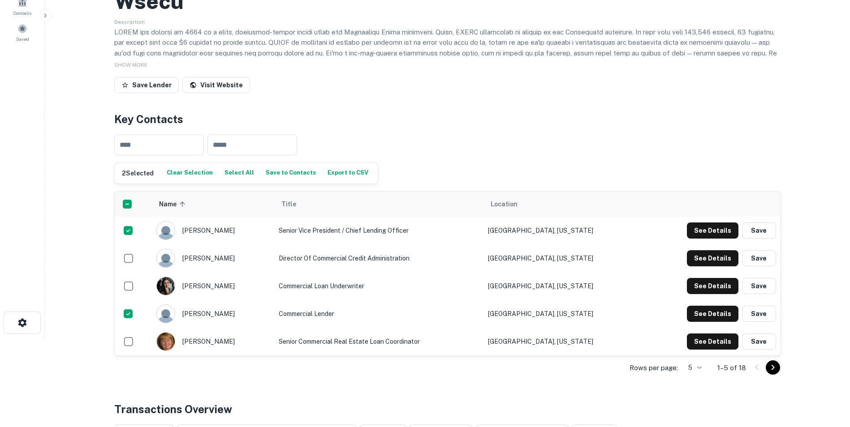
click at [779, 367] on button "Go to next page" at bounding box center [773, 368] width 14 height 14
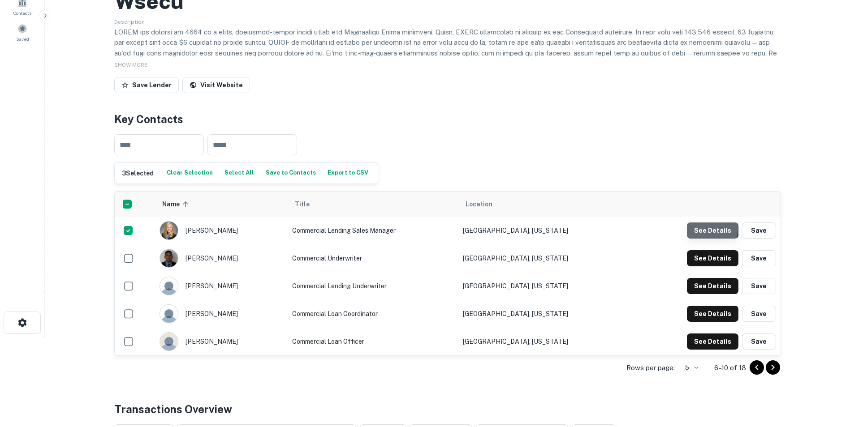
click at [702, 229] on button "See Details" at bounding box center [713, 231] width 52 height 16
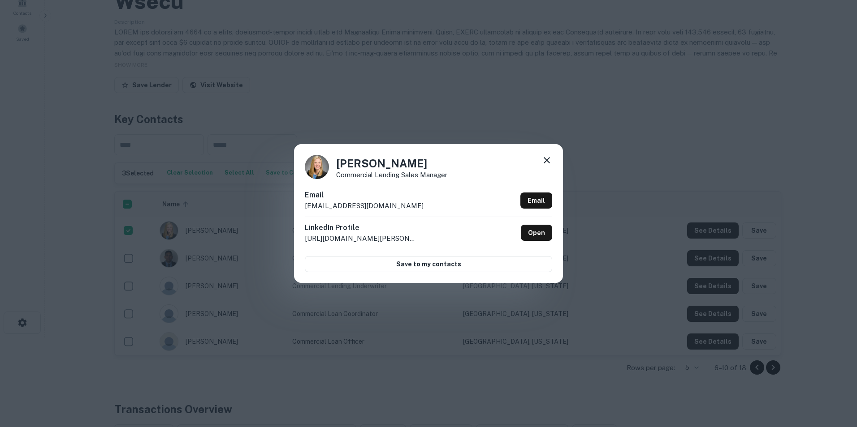
click at [547, 162] on icon at bounding box center [546, 160] width 6 height 6
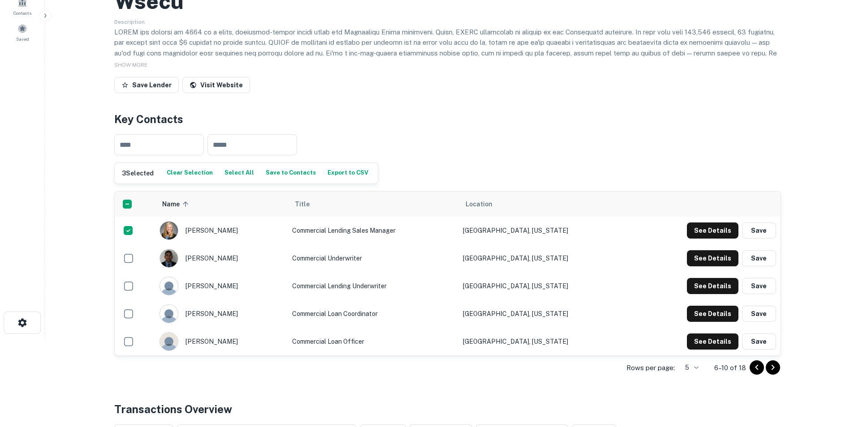
click at [269, 173] on button "Save to Contacts" at bounding box center [290, 173] width 55 height 13
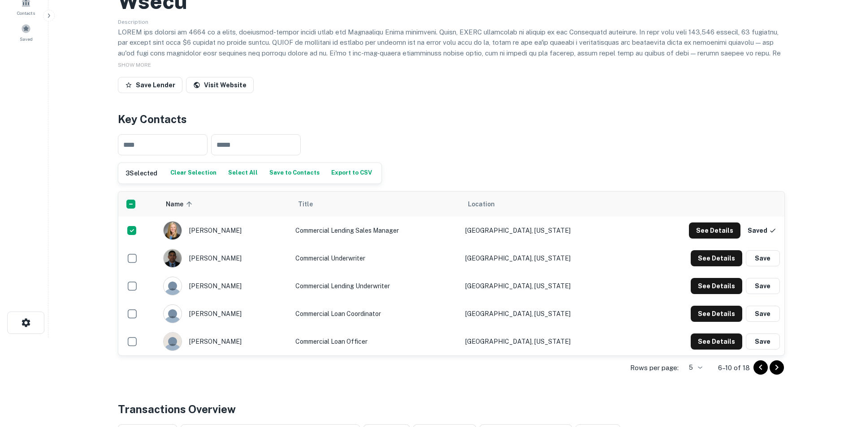
scroll to position [0, 0]
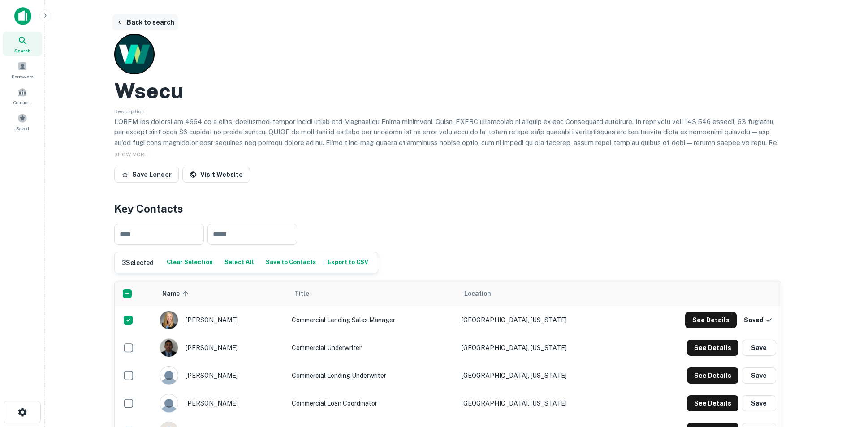
click at [140, 23] on button "Back to search" at bounding box center [144, 22] width 65 height 16
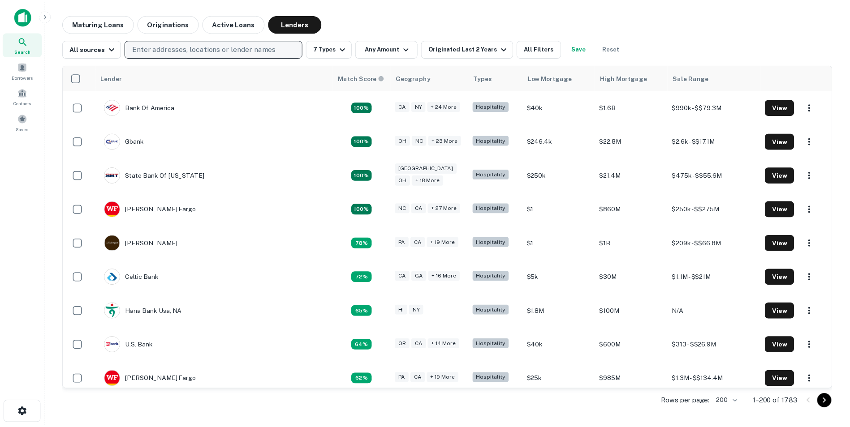
scroll to position [6510, 0]
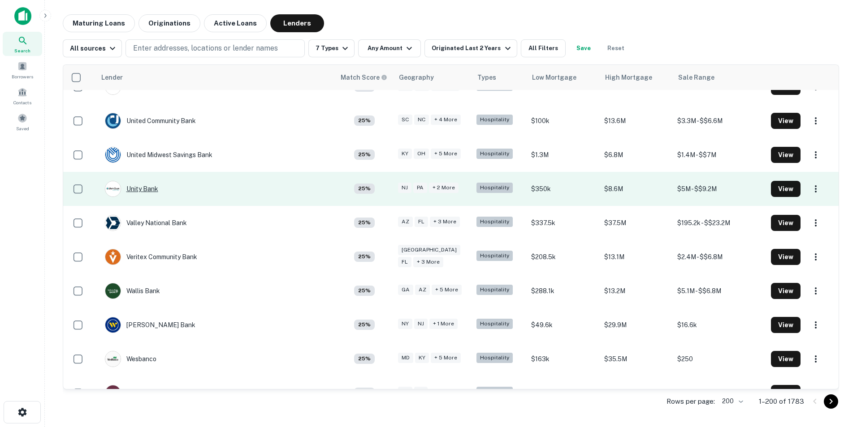
click at [143, 181] on div "Unity Bank" at bounding box center [131, 189] width 53 height 16
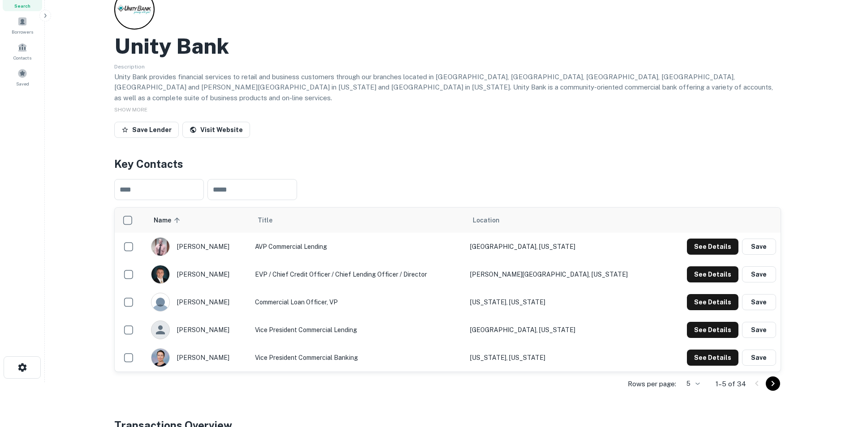
scroll to position [90, 0]
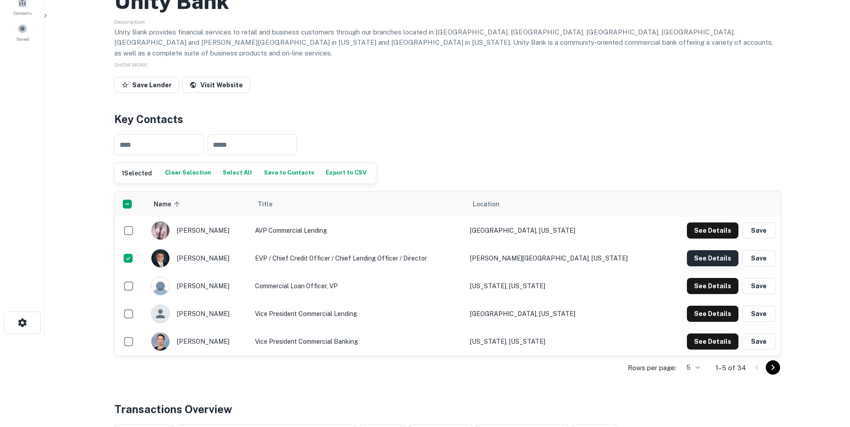
click at [717, 253] on button "See Details" at bounding box center [713, 258] width 52 height 16
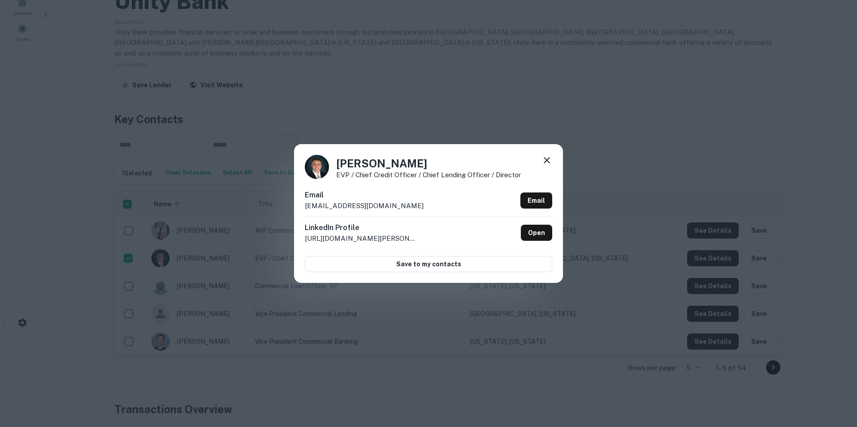
click at [547, 160] on icon at bounding box center [546, 160] width 6 height 6
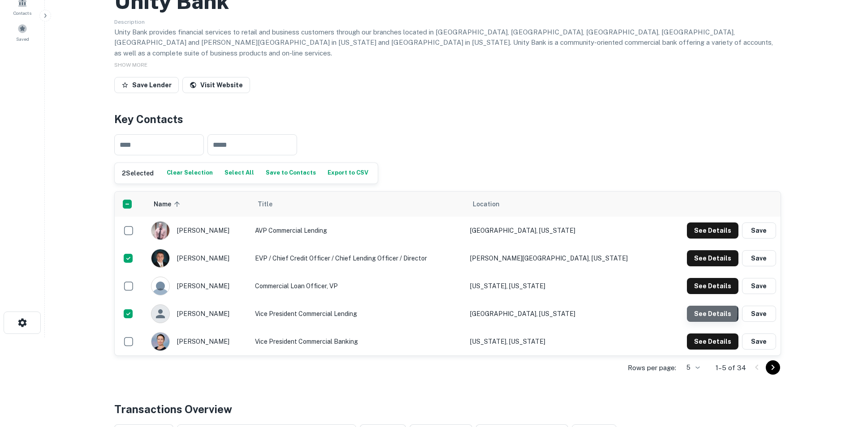
click at [697, 306] on button "See Details" at bounding box center [713, 314] width 52 height 16
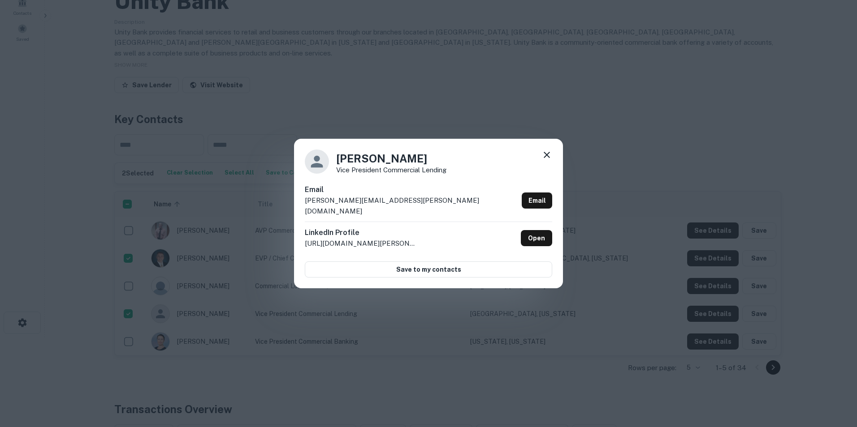
click at [547, 160] on icon at bounding box center [546, 155] width 11 height 11
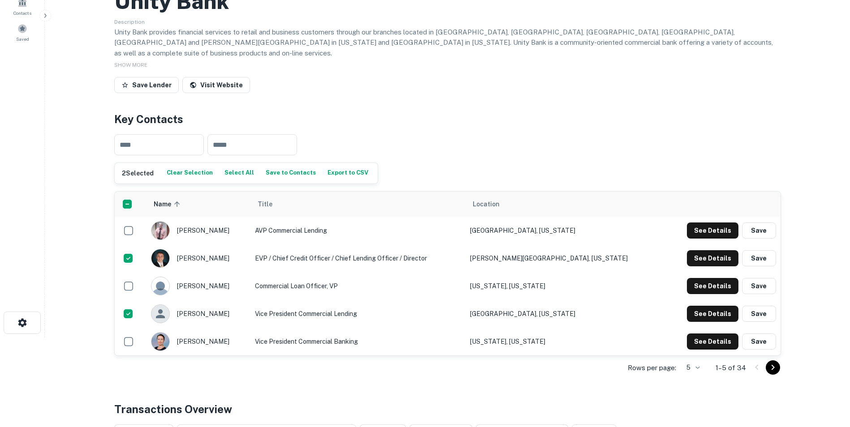
click at [771, 362] on icon "Go to next page" at bounding box center [772, 367] width 11 height 11
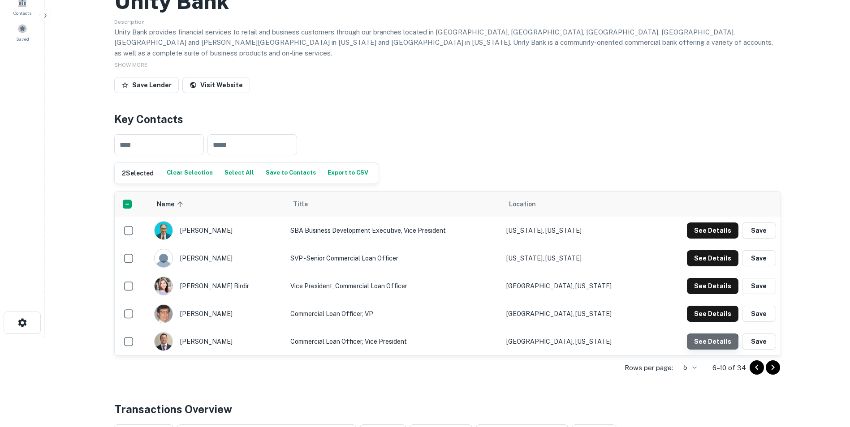
click at [709, 337] on button "See Details" at bounding box center [713, 342] width 52 height 16
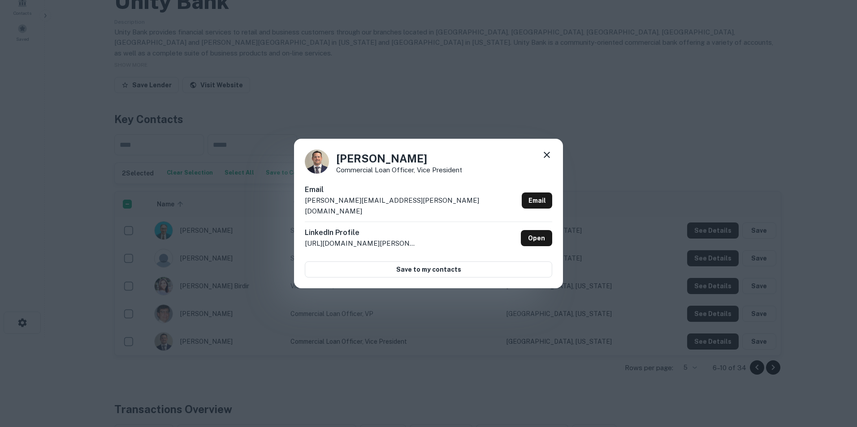
click at [543, 160] on icon at bounding box center [546, 155] width 11 height 11
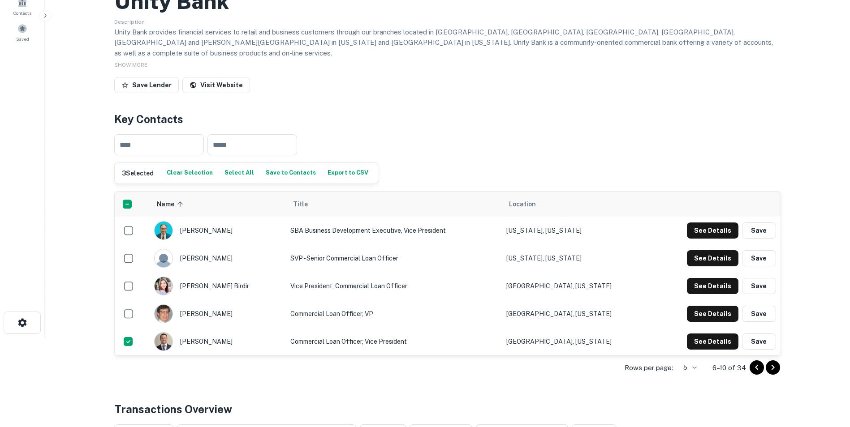
click at [275, 167] on button "Save to Contacts" at bounding box center [290, 173] width 55 height 13
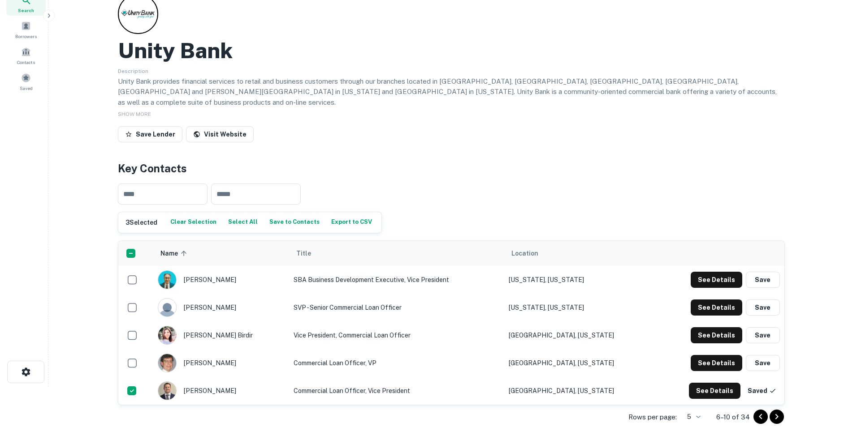
scroll to position [0, 0]
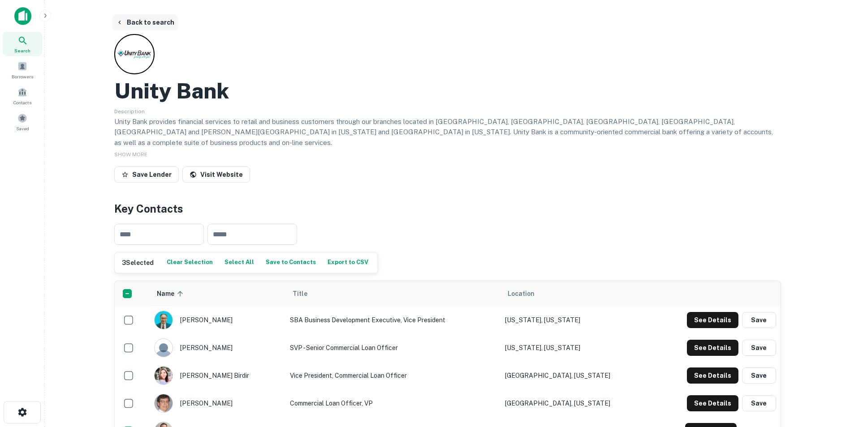
click at [133, 19] on button "Back to search" at bounding box center [144, 22] width 65 height 16
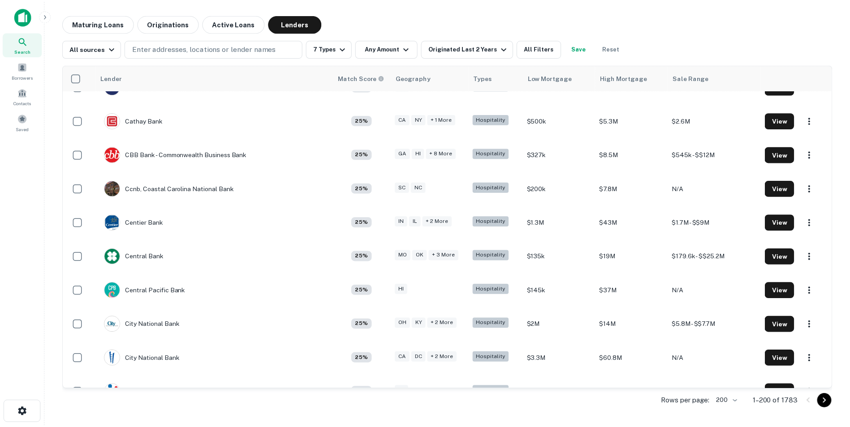
scroll to position [2523, 0]
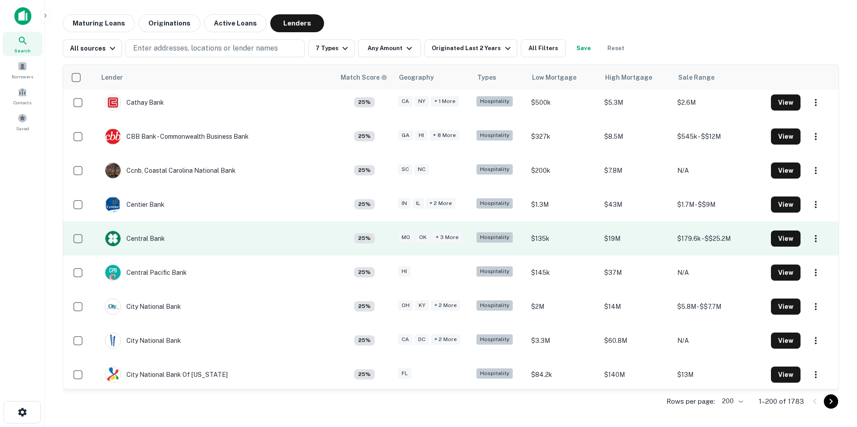
click at [239, 222] on td "Central Bank" at bounding box center [215, 239] width 239 height 34
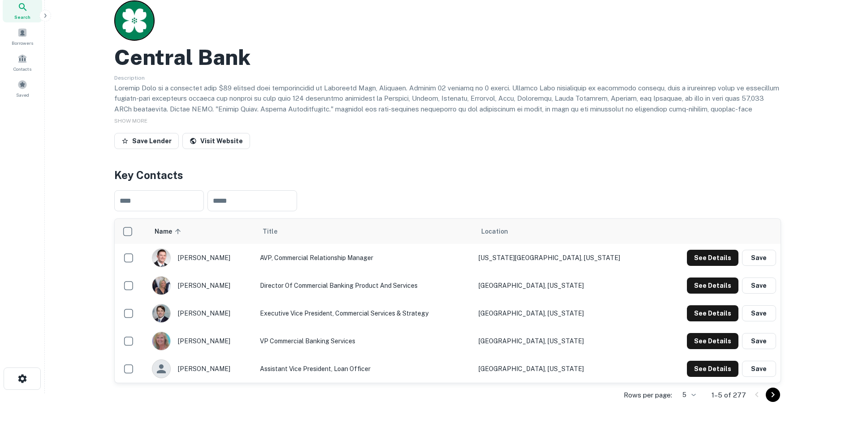
scroll to position [134, 0]
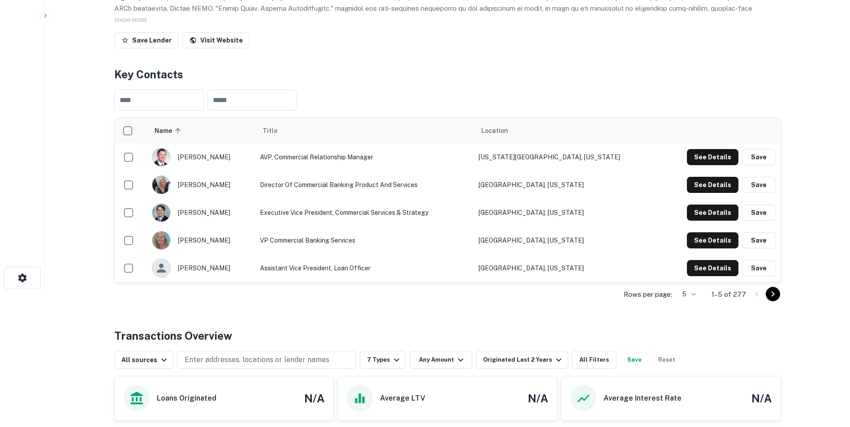
click at [694, 293] on body "Search Borrowers Contacts Saved Back to search Central Bank Description SHOW MO…" at bounding box center [425, 79] width 850 height 427
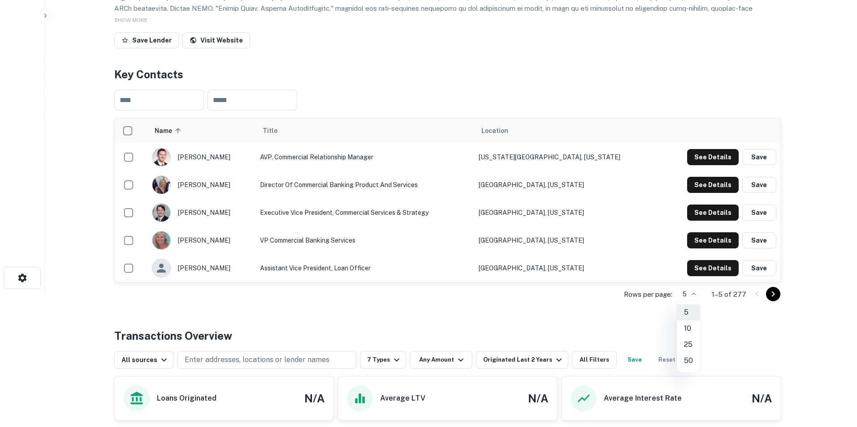
click at [689, 344] on li "25" at bounding box center [687, 345] width 23 height 16
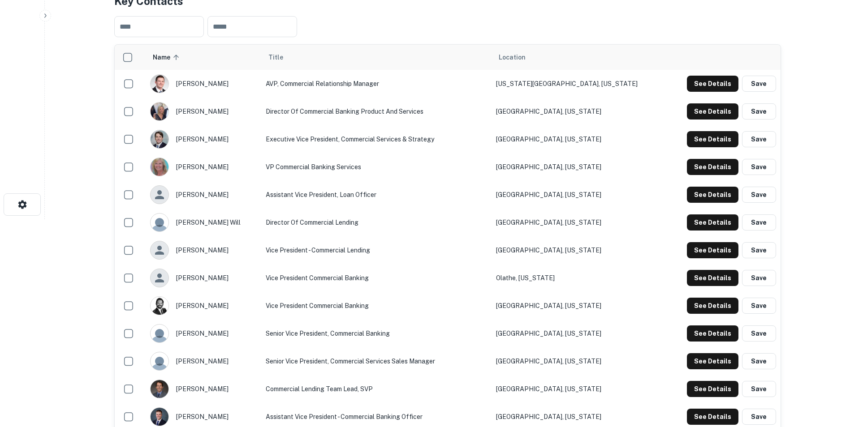
scroll to position [224, 0]
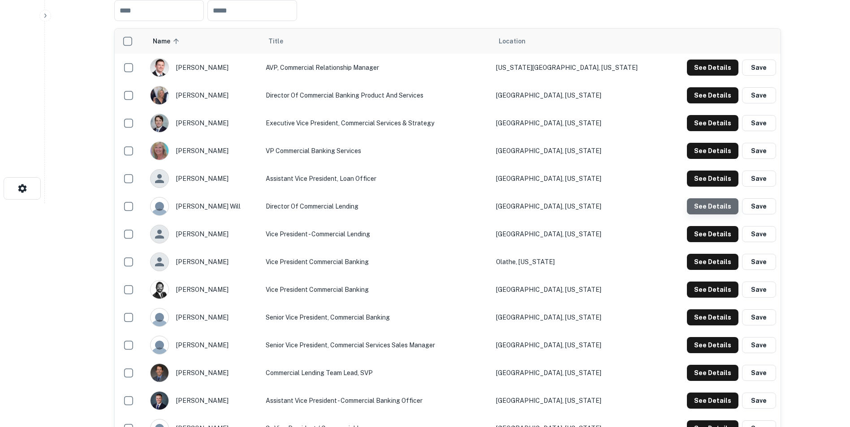
click at [718, 206] on button "See Details" at bounding box center [713, 206] width 52 height 16
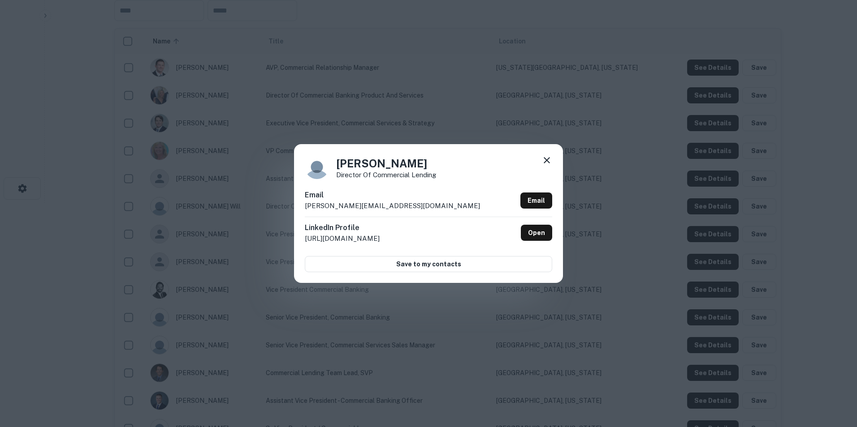
click at [547, 162] on icon at bounding box center [546, 160] width 11 height 11
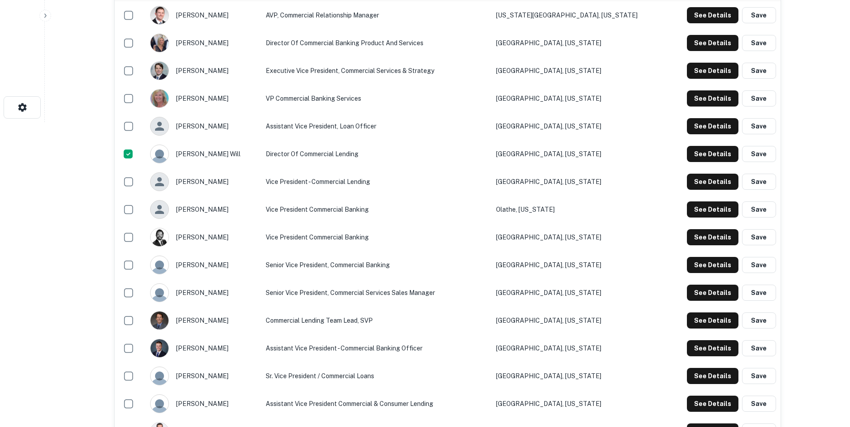
scroll to position [314, 0]
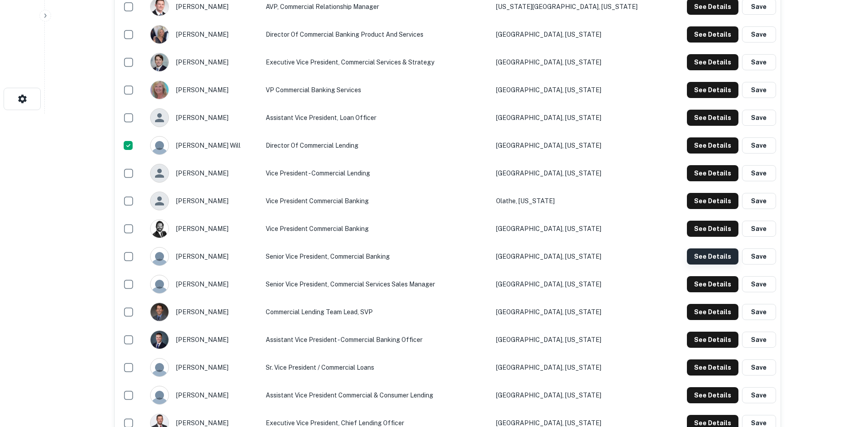
click at [705, 256] on button "See Details" at bounding box center [713, 257] width 52 height 16
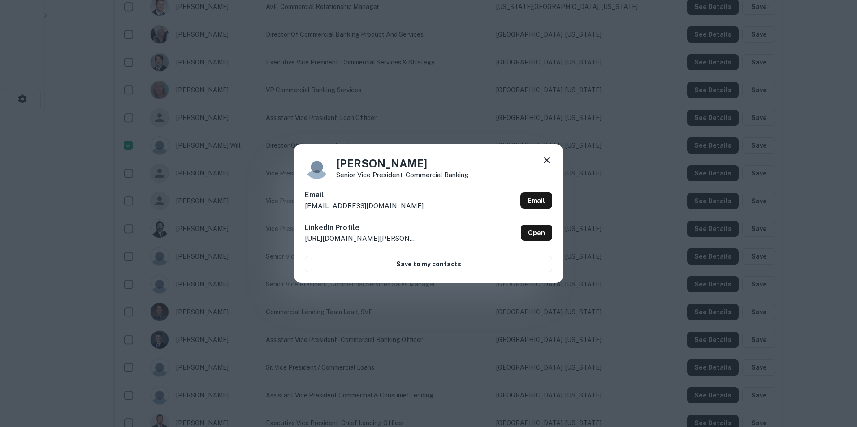
click at [546, 160] on icon at bounding box center [546, 160] width 6 height 6
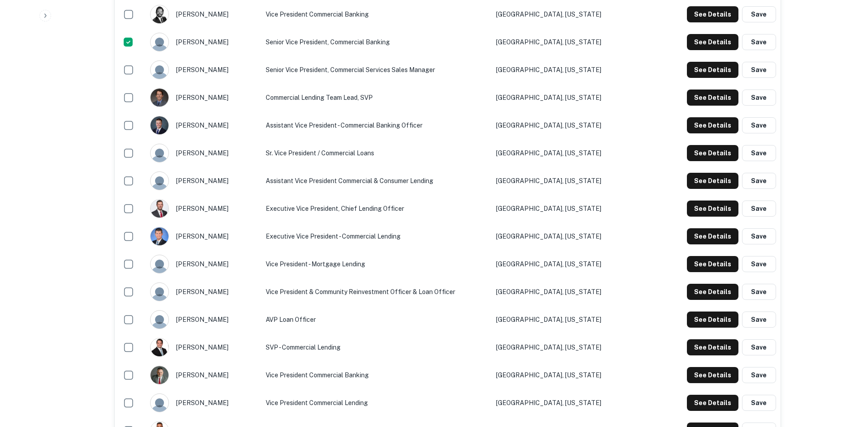
scroll to position [538, 0]
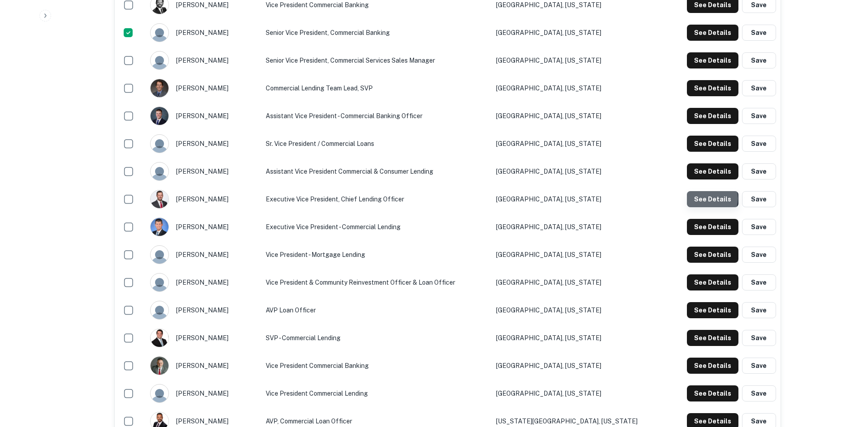
click at [712, 199] on button "See Details" at bounding box center [713, 199] width 52 height 16
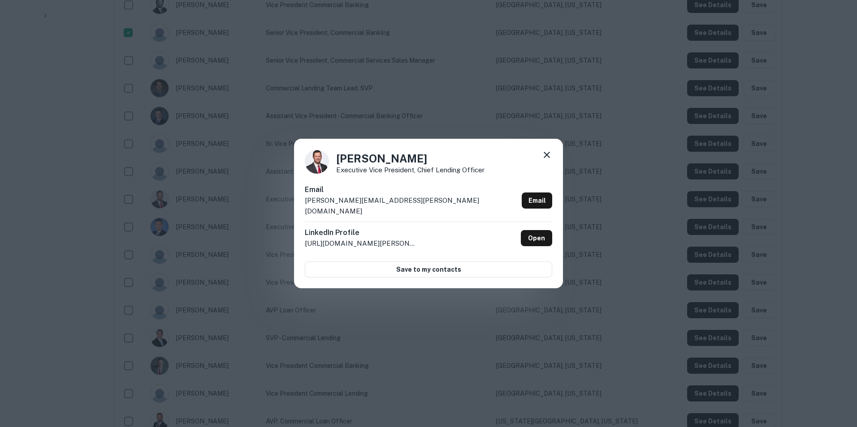
click at [546, 160] on icon at bounding box center [546, 155] width 11 height 11
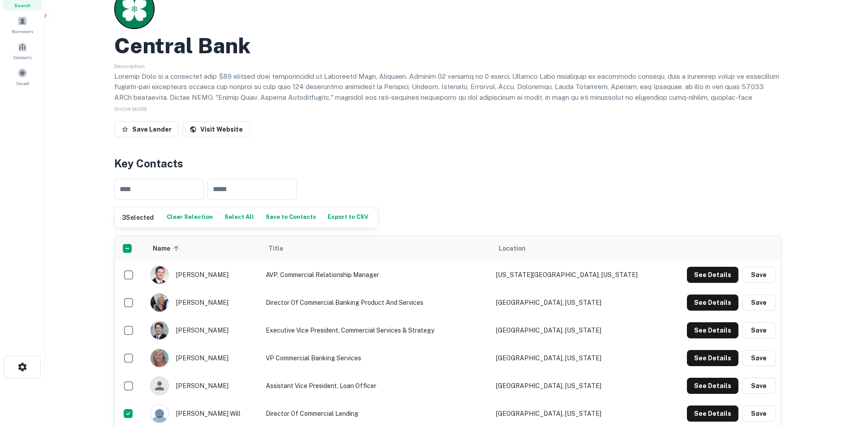
scroll to position [45, 0]
click at [267, 216] on button "Save to Contacts" at bounding box center [290, 217] width 55 height 13
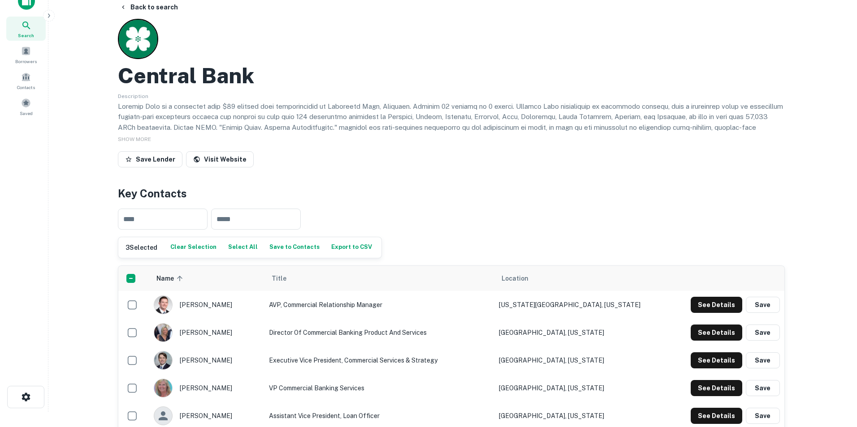
scroll to position [0, 0]
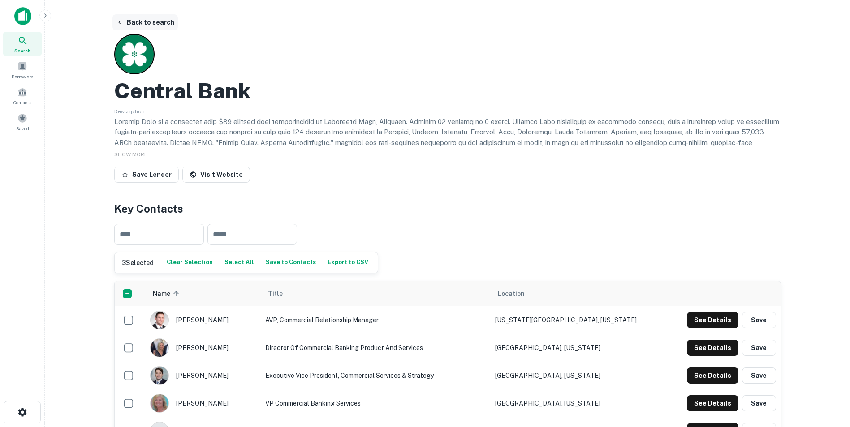
click at [134, 24] on button "Back to search" at bounding box center [144, 22] width 65 height 16
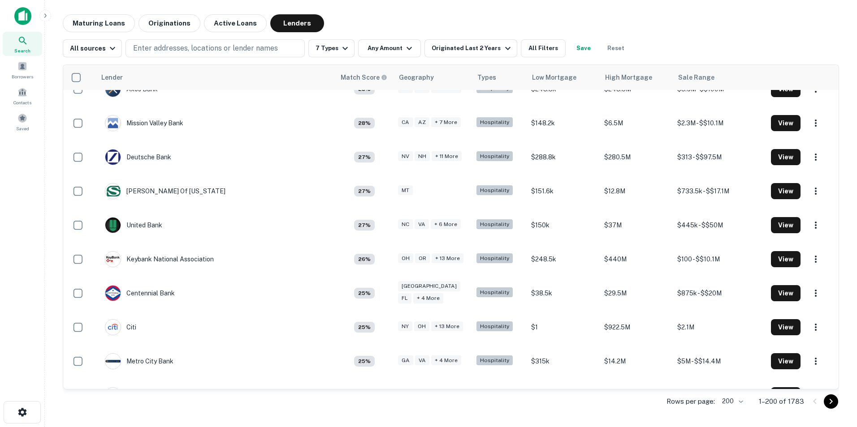
scroll to position [1000, 0]
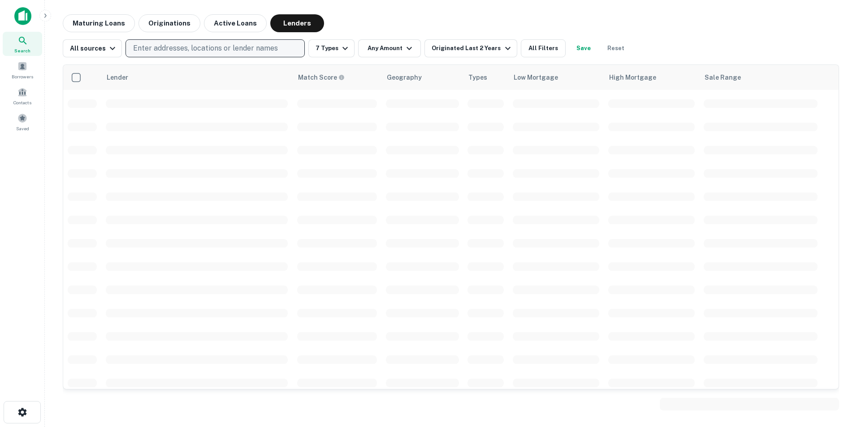
click at [173, 50] on p "Enter addresses, locations or lender names" at bounding box center [205, 48] width 145 height 11
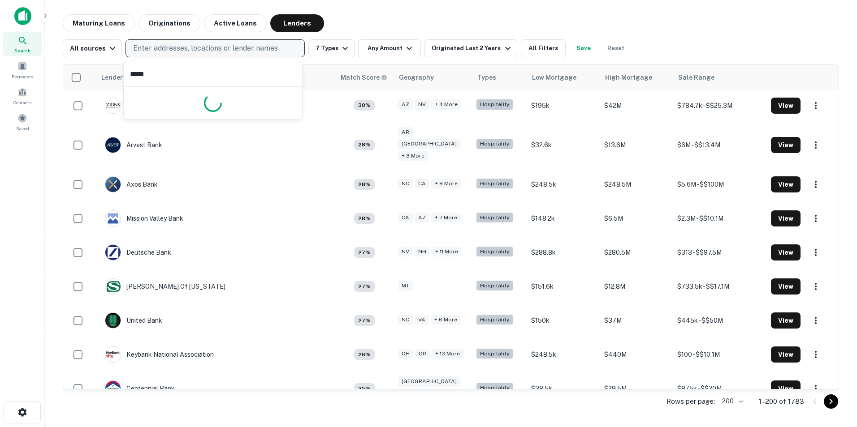
type input "******"
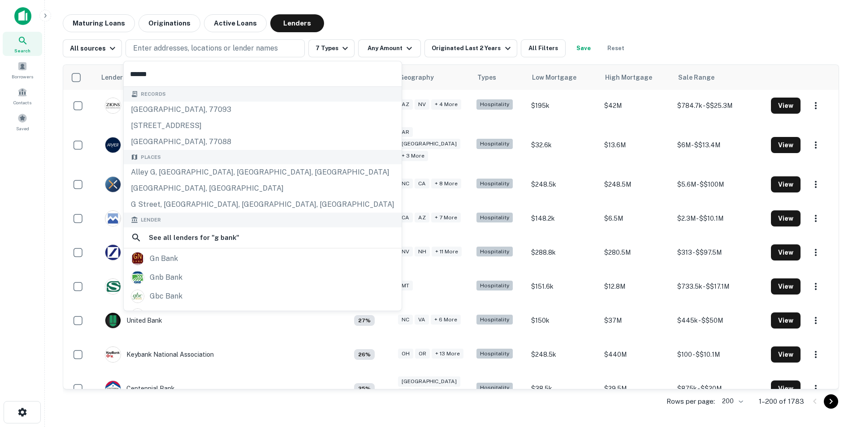
drag, startPoint x: 162, startPoint y: 79, endPoint x: 91, endPoint y: 66, distance: 72.0
click at [91, 66] on body "Search Borrowers Contacts Saved Maturing Loans Originations Active Loans Lender…" at bounding box center [428, 213] width 857 height 427
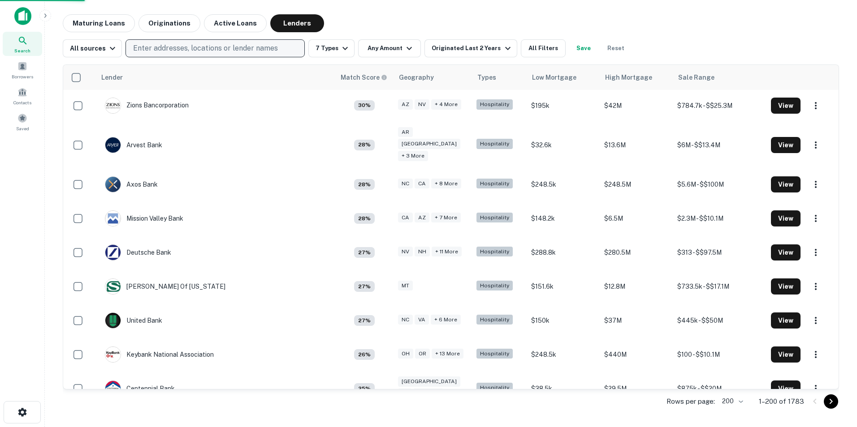
click at [138, 44] on p "Enter addresses, locations or lender names" at bounding box center [205, 48] width 145 height 11
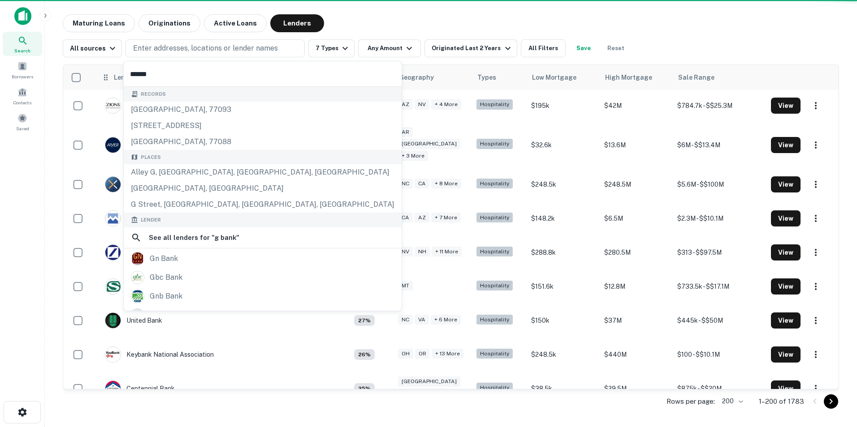
drag, startPoint x: 123, startPoint y: 74, endPoint x: 155, endPoint y: 74, distance: 31.8
click at [123, 73] on body "Search Borrowers Contacts Saved Maturing Loans Originations Active Loans Lender…" at bounding box center [428, 213] width 857 height 427
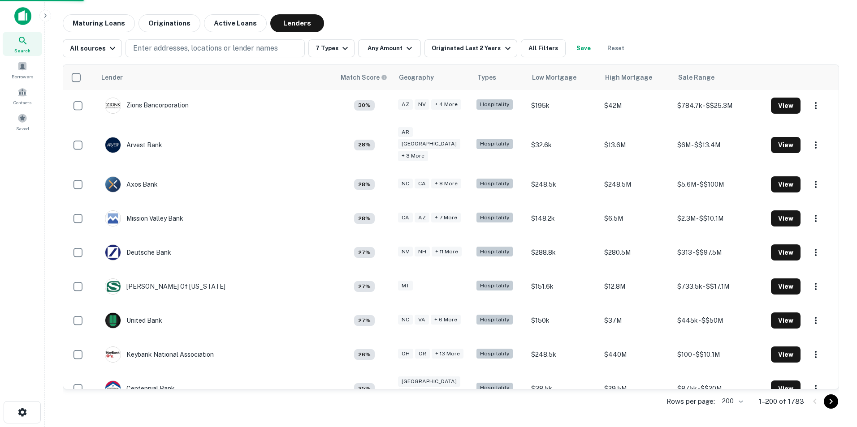
click at [21, 21] on img at bounding box center [22, 16] width 17 height 18
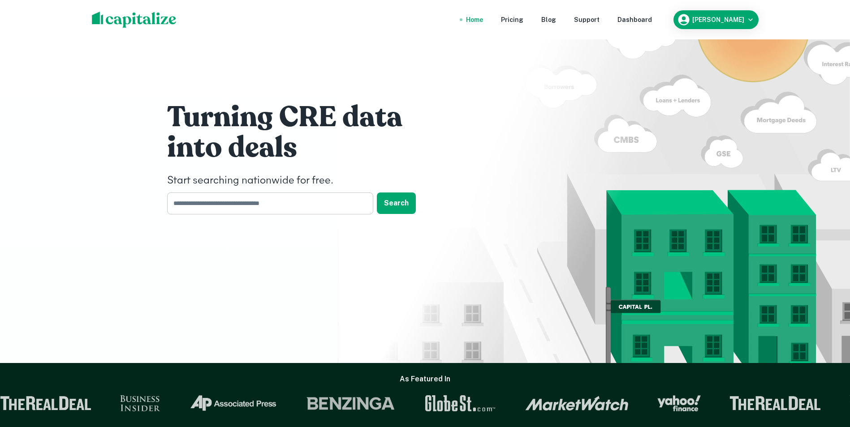
click at [215, 202] on input "text" at bounding box center [267, 204] width 200 height 22
type input "*****"
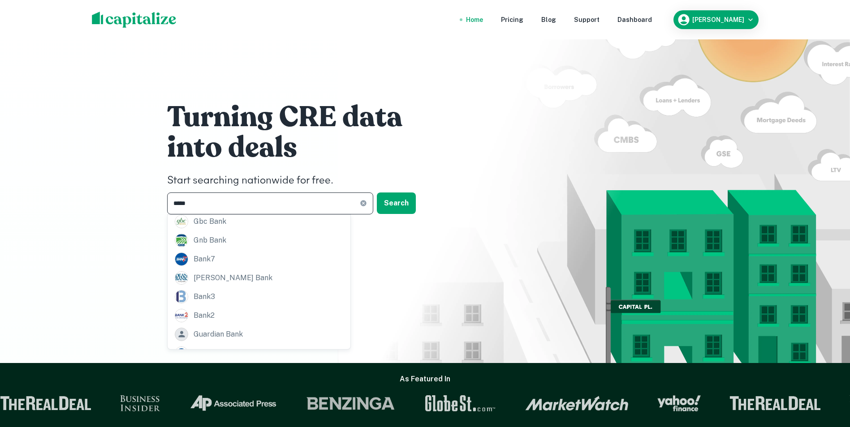
drag, startPoint x: 232, startPoint y: 204, endPoint x: 135, endPoint y: 198, distance: 96.5
click at [135, 198] on div "Turning CRE data into deals Start searching nationwide for free. ***** ​ Search" at bounding box center [425, 181] width 850 height 363
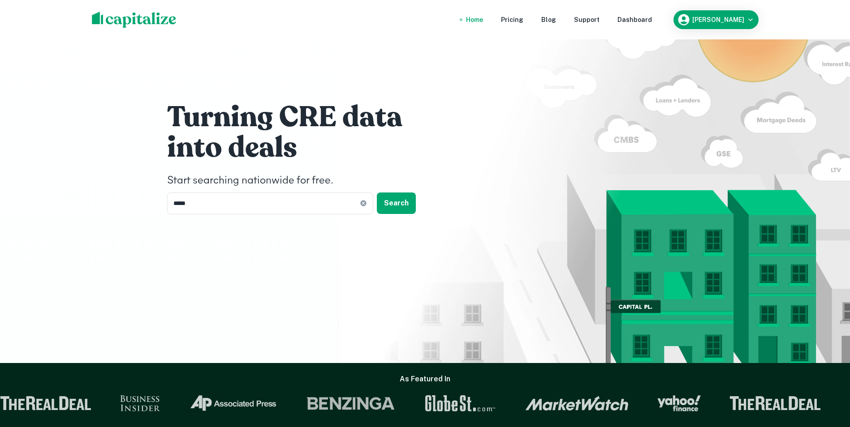
click at [144, 218] on div "Turning CRE data into deals Start searching nationwide for free. ***** ​ Search" at bounding box center [425, 181] width 850 height 363
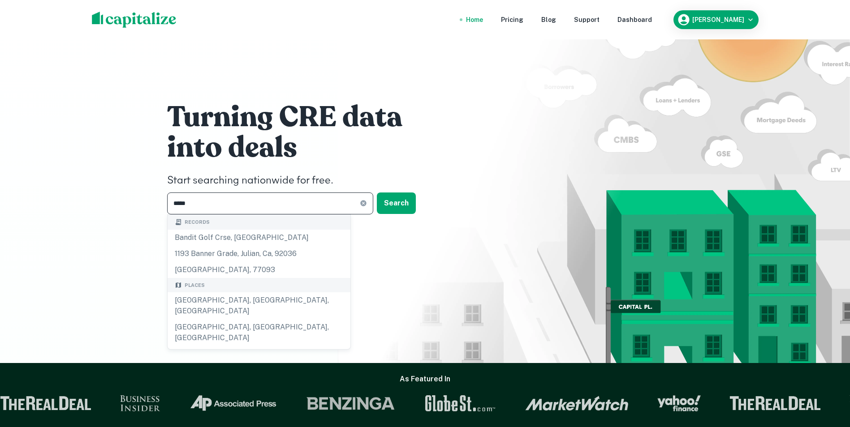
drag, startPoint x: 198, startPoint y: 204, endPoint x: 171, endPoint y: 204, distance: 26.9
click at [171, 204] on input "*****" at bounding box center [263, 204] width 193 height 22
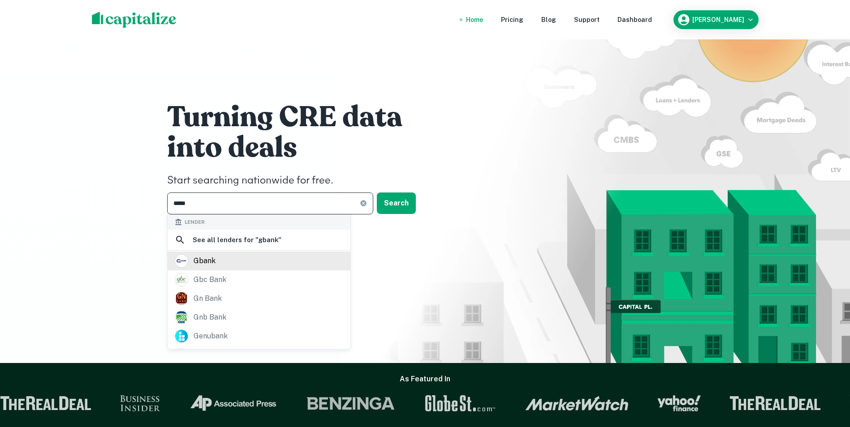
type input "*****"
click at [200, 263] on div "gbank" at bounding box center [205, 260] width 22 height 13
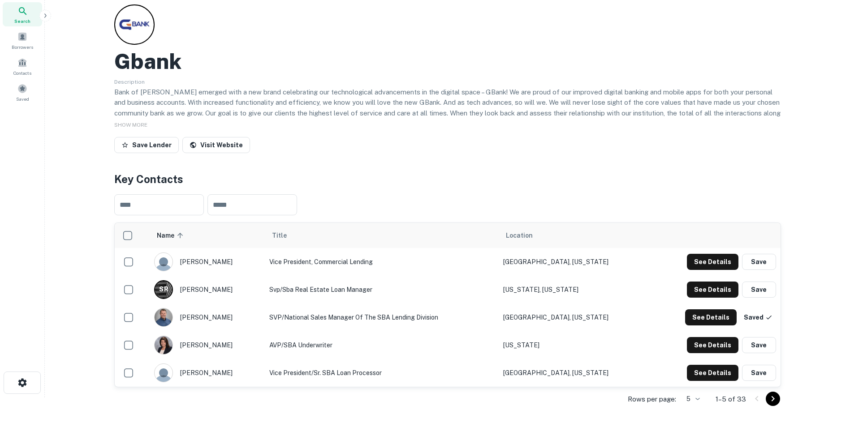
scroll to position [45, 0]
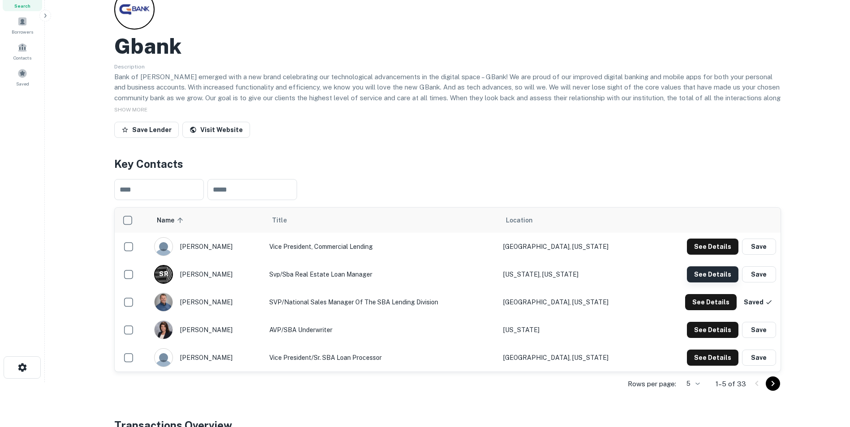
click at [702, 271] on button "See Details" at bounding box center [713, 275] width 52 height 16
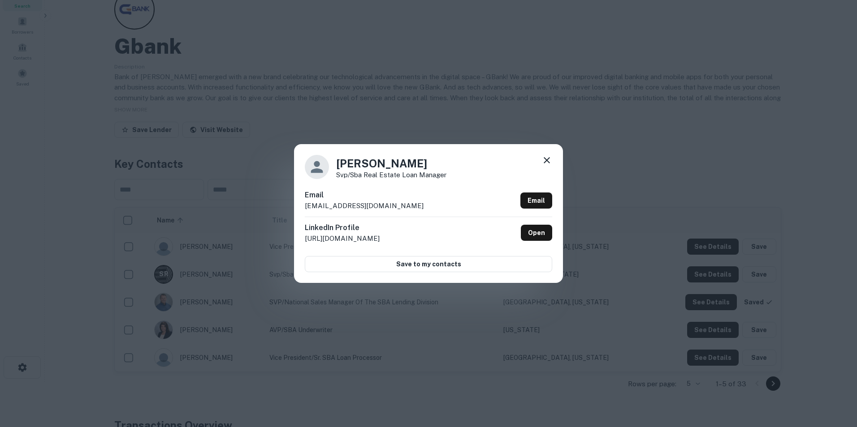
click at [544, 162] on icon at bounding box center [546, 160] width 6 height 6
